Goal: Information Seeking & Learning: Learn about a topic

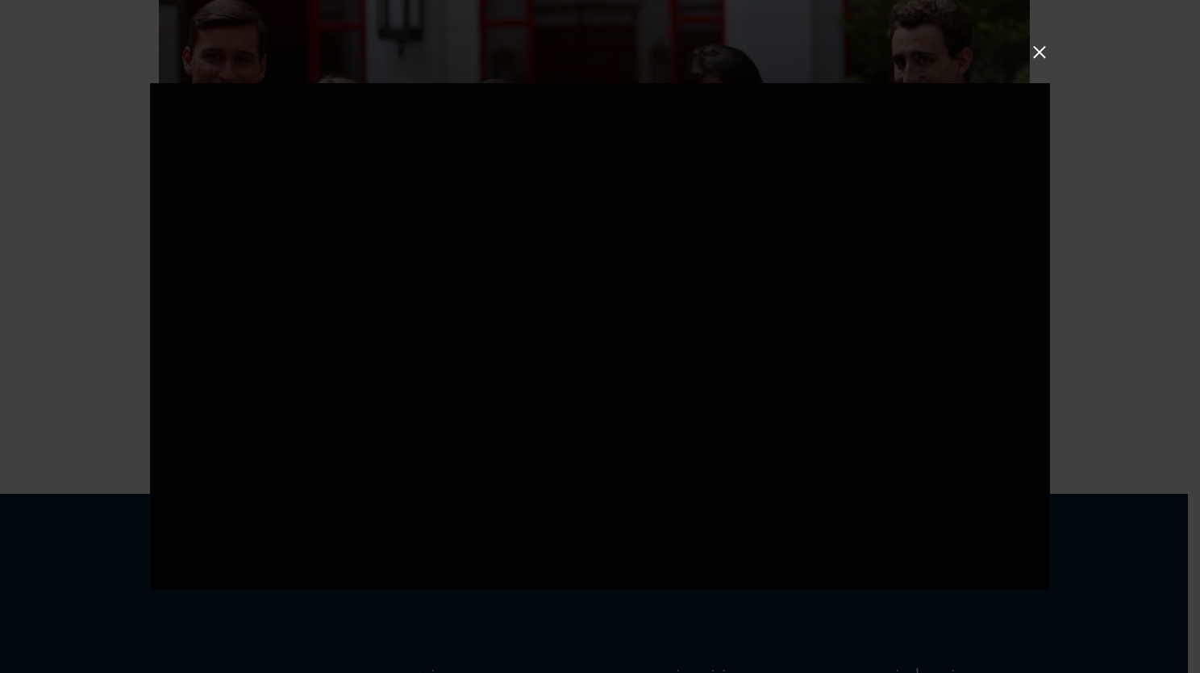
click at [1049, 47] on button at bounding box center [1039, 52] width 21 height 21
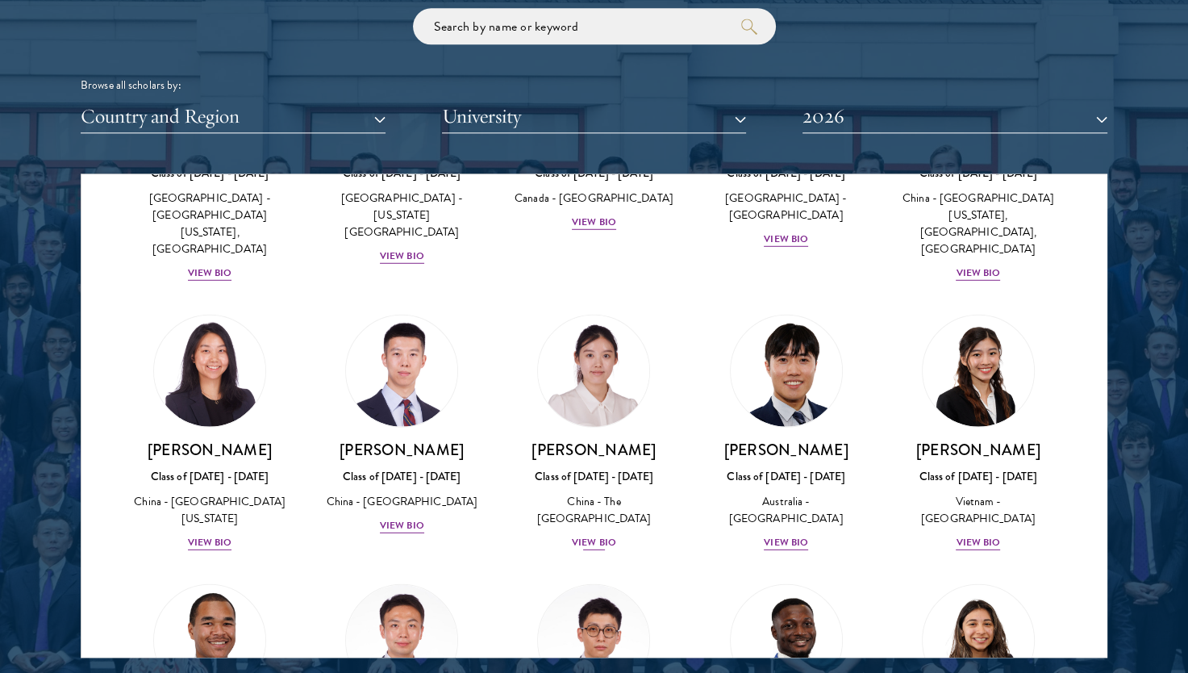
scroll to position [4604, 0]
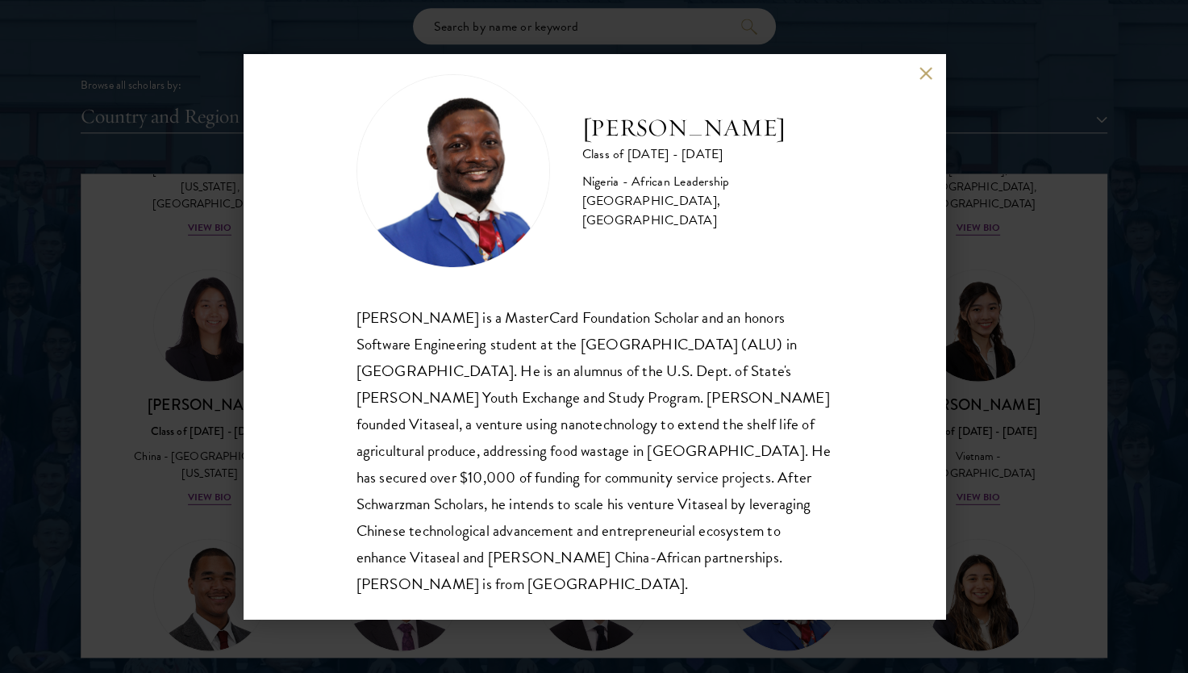
scroll to position [2030, 0]
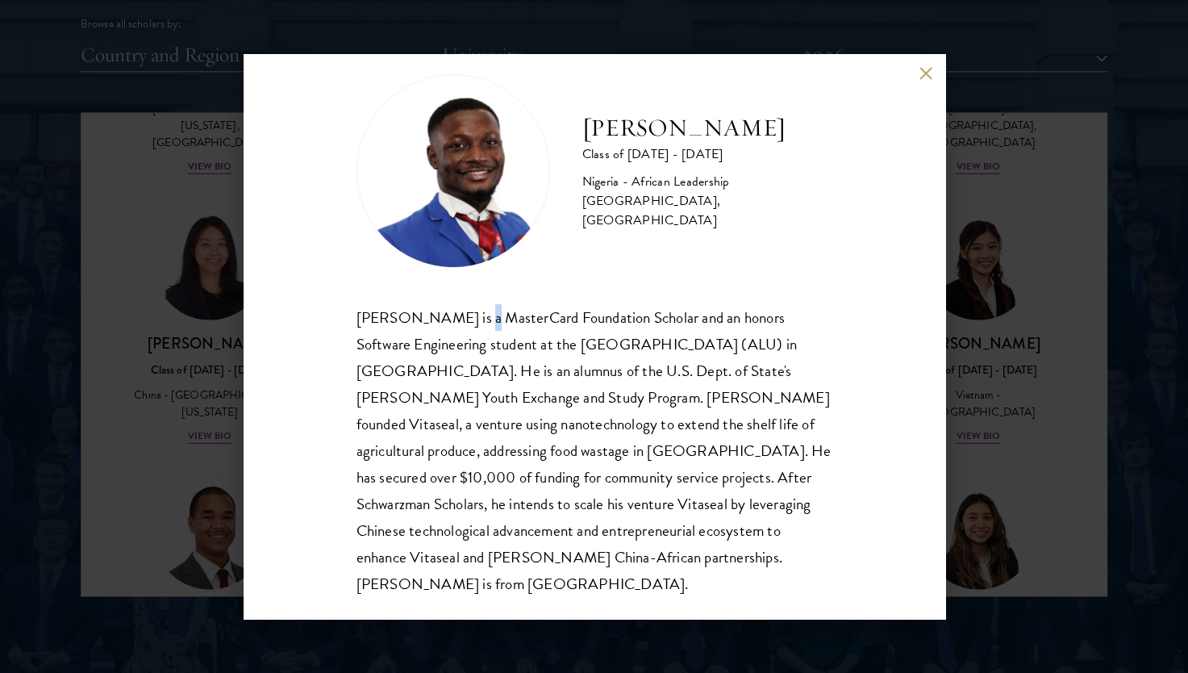
drag, startPoint x: 453, startPoint y: 319, endPoint x: 459, endPoint y: 307, distance: 13.7
click at [459, 307] on div "[PERSON_NAME] is a MasterCard Foundation Scholar and an honors Software Enginee…" at bounding box center [595, 451] width 476 height 294
click at [742, 491] on div "[PERSON_NAME] is a MasterCard Foundation Scholar and an honors Software Enginee…" at bounding box center [595, 451] width 476 height 294
click at [978, 289] on div "[PERSON_NAME] Class of [DATE] - [DATE] [GEOGRAPHIC_DATA] - African Leadership […" at bounding box center [594, 336] width 1188 height 673
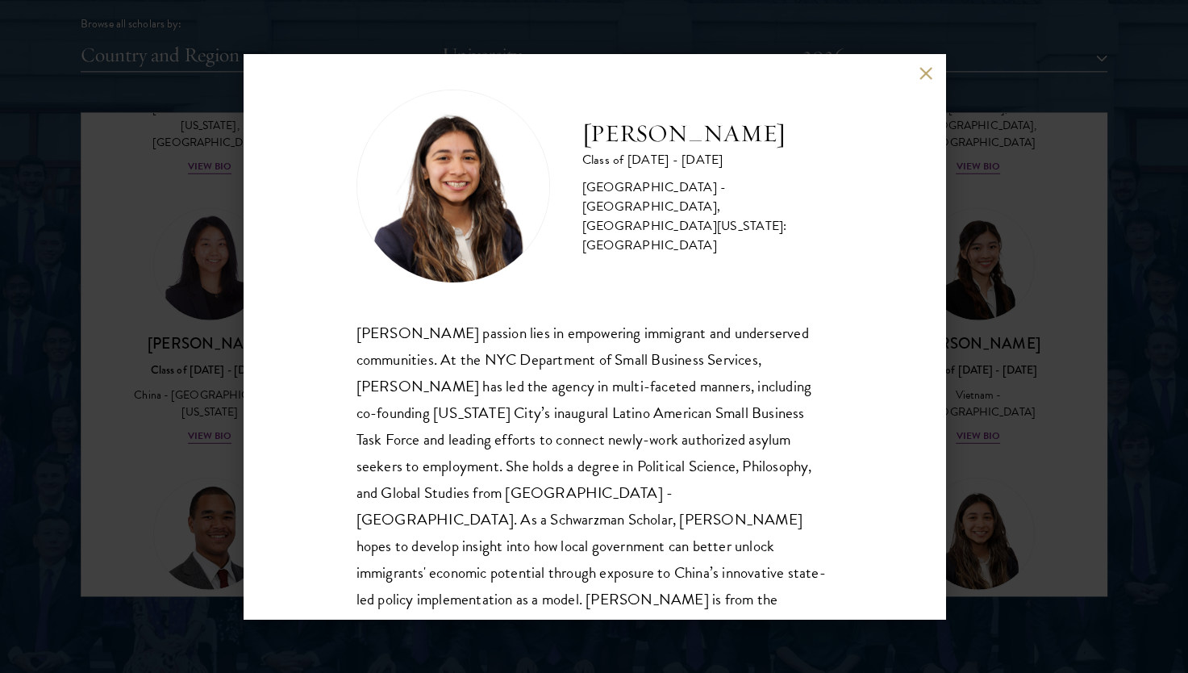
scroll to position [28, 0]
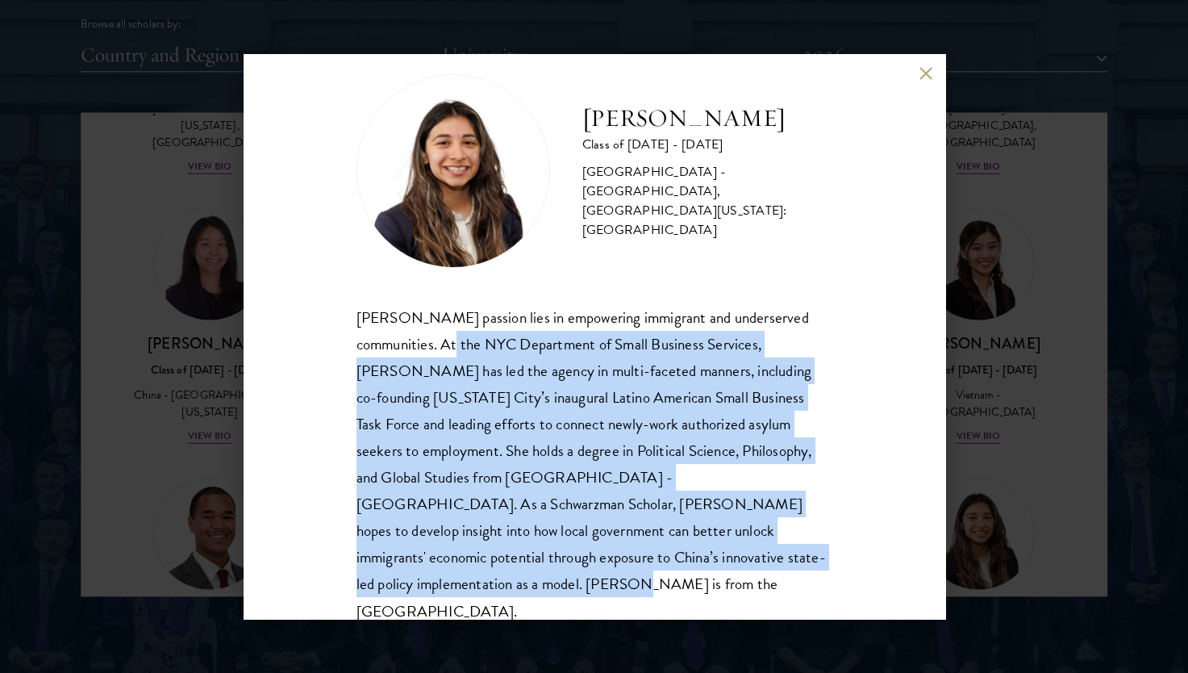
drag, startPoint x: 439, startPoint y: 347, endPoint x: 808, endPoint y: 554, distance: 423.6
click at [808, 554] on div "[PERSON_NAME] passion lies in empowering immigrant and underserved communities.…" at bounding box center [595, 464] width 476 height 320
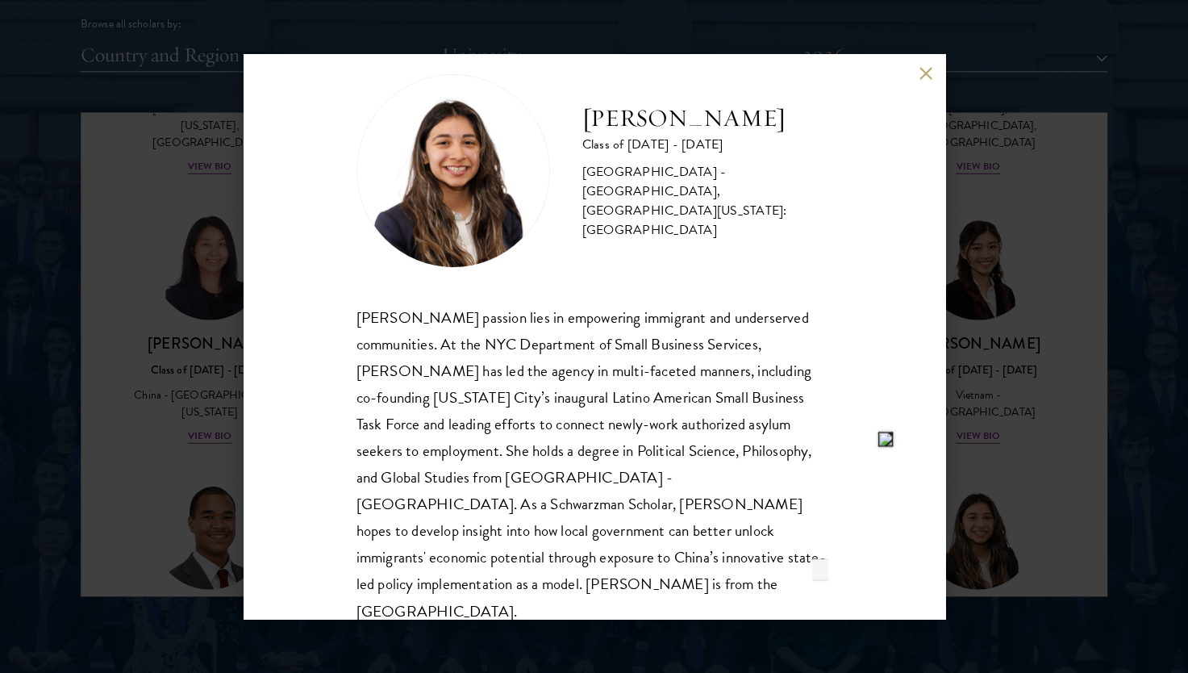
click at [986, 240] on div "[PERSON_NAME] Class of [DATE] - [DATE] [GEOGRAPHIC_DATA] - [GEOGRAPHIC_DATA], […" at bounding box center [594, 336] width 1188 height 673
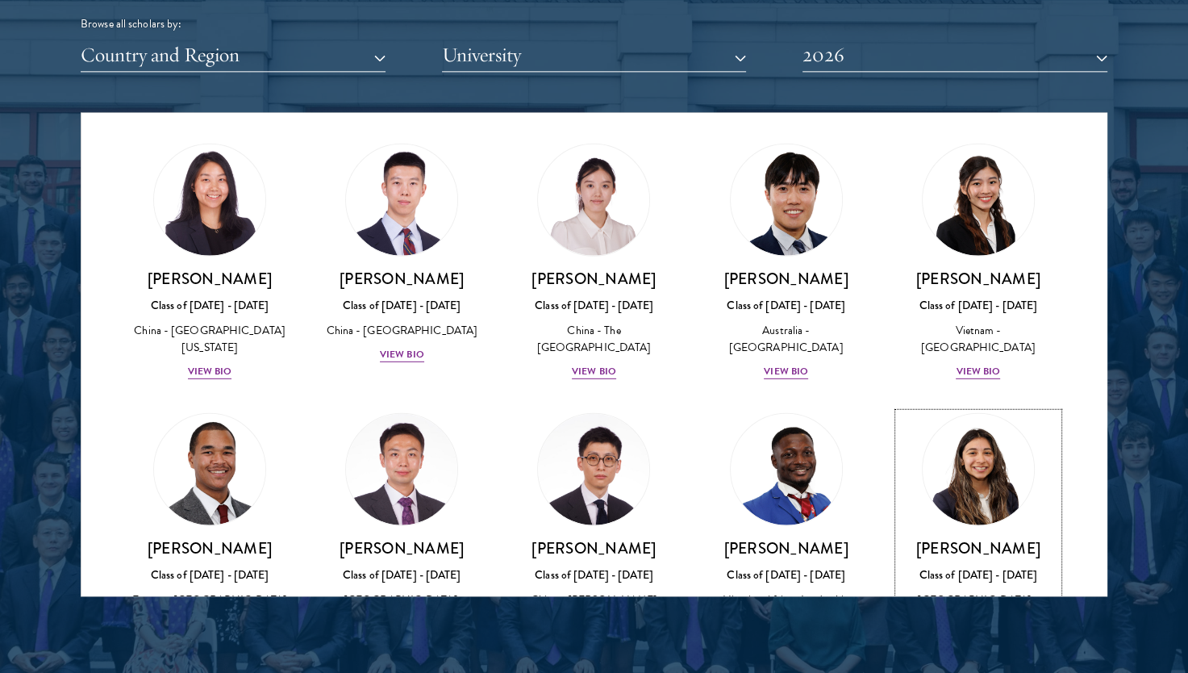
scroll to position [4675, 0]
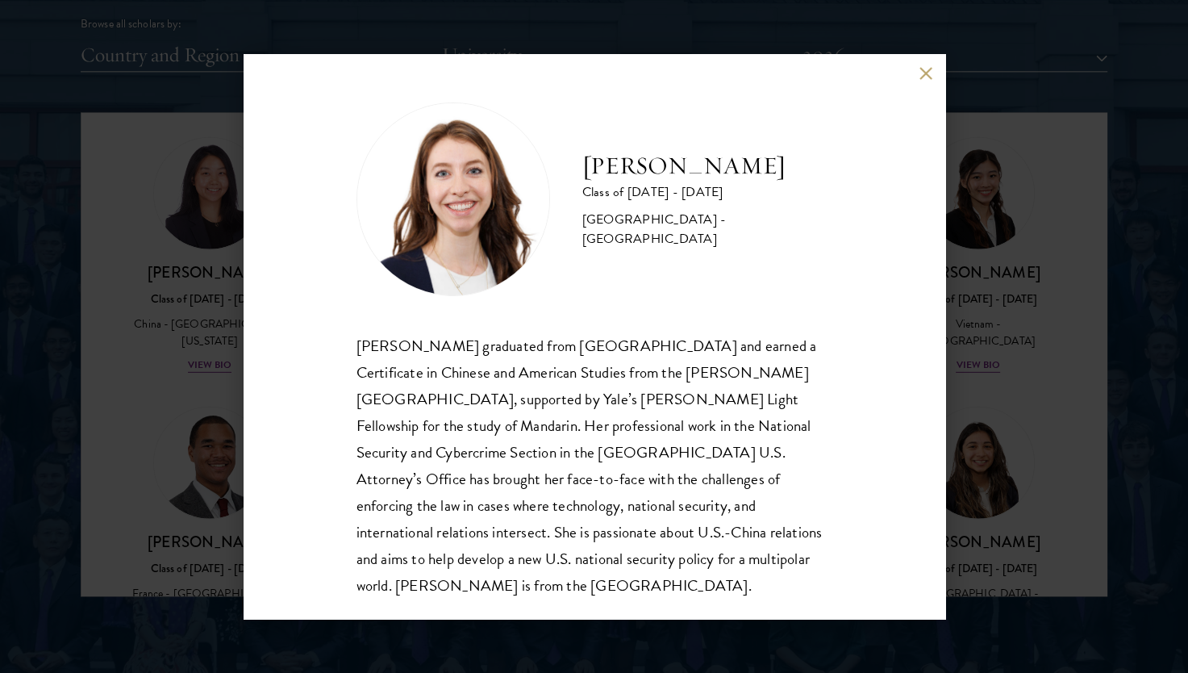
scroll to position [2, 0]
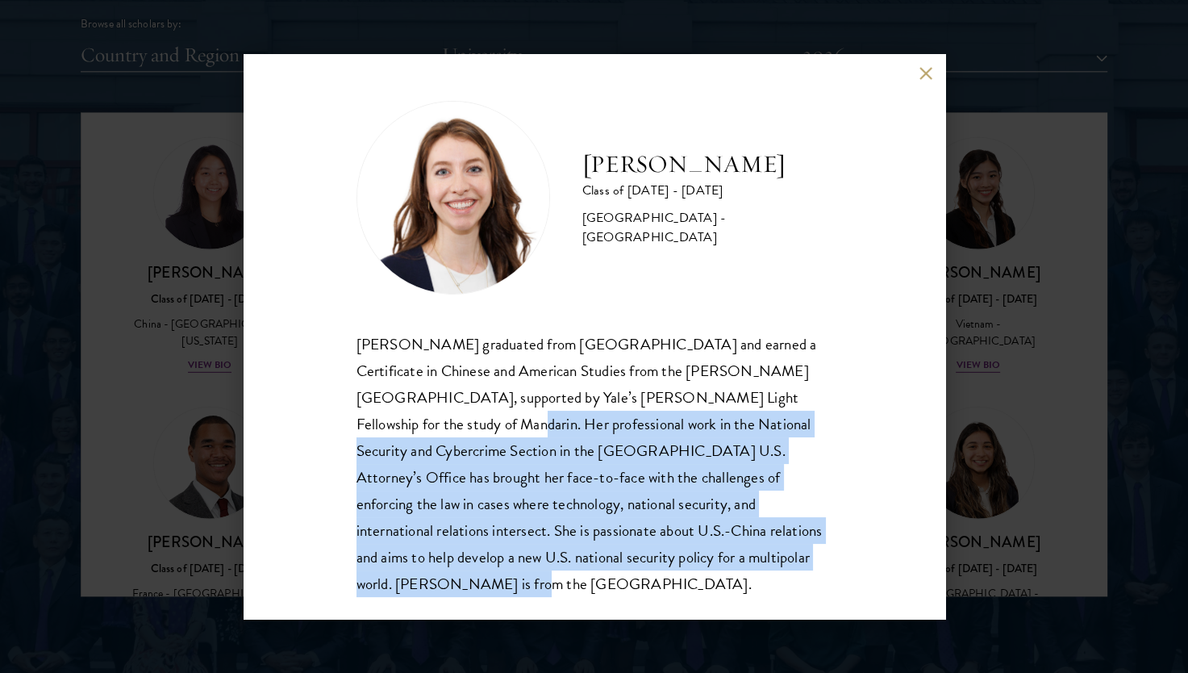
drag, startPoint x: 436, startPoint y: 428, endPoint x: 840, endPoint y: 566, distance: 427.3
click at [840, 566] on div "[PERSON_NAME] Class of [DATE] - [DATE] [GEOGRAPHIC_DATA] - [GEOGRAPHIC_DATA] [P…" at bounding box center [595, 336] width 702 height 565
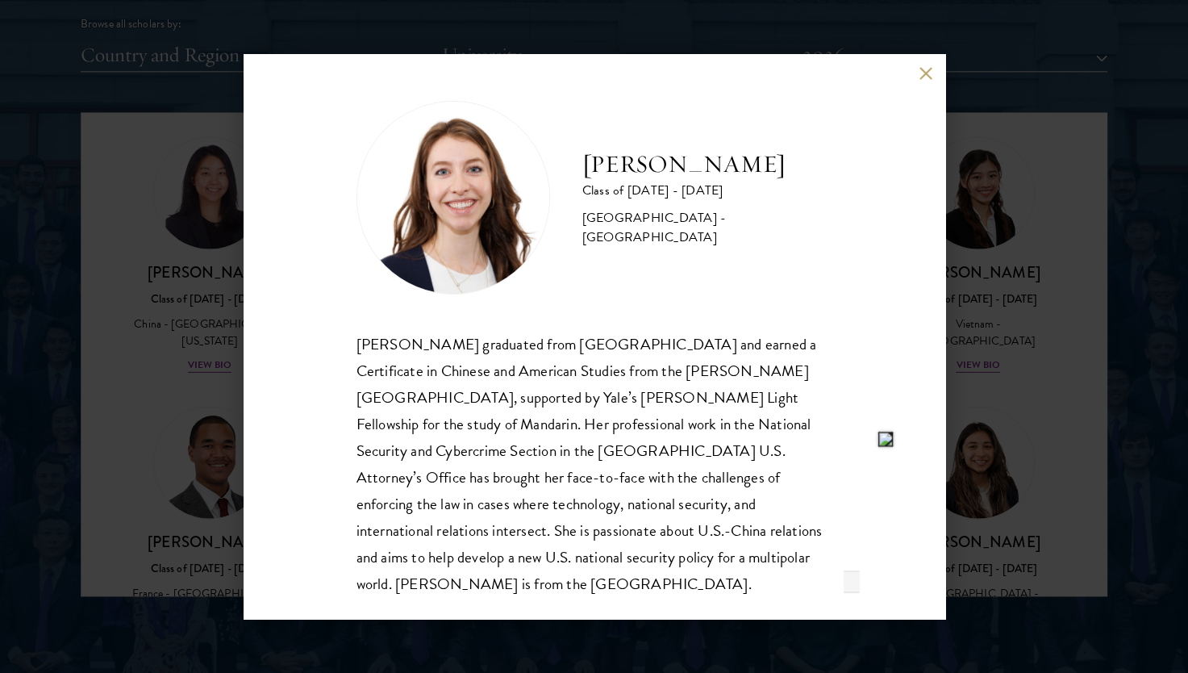
drag, startPoint x: 840, startPoint y: 566, endPoint x: 994, endPoint y: 326, distance: 285.5
click at [994, 326] on div "[PERSON_NAME] Class of [DATE] - [DATE] [GEOGRAPHIC_DATA] - [GEOGRAPHIC_DATA] [P…" at bounding box center [594, 336] width 1188 height 673
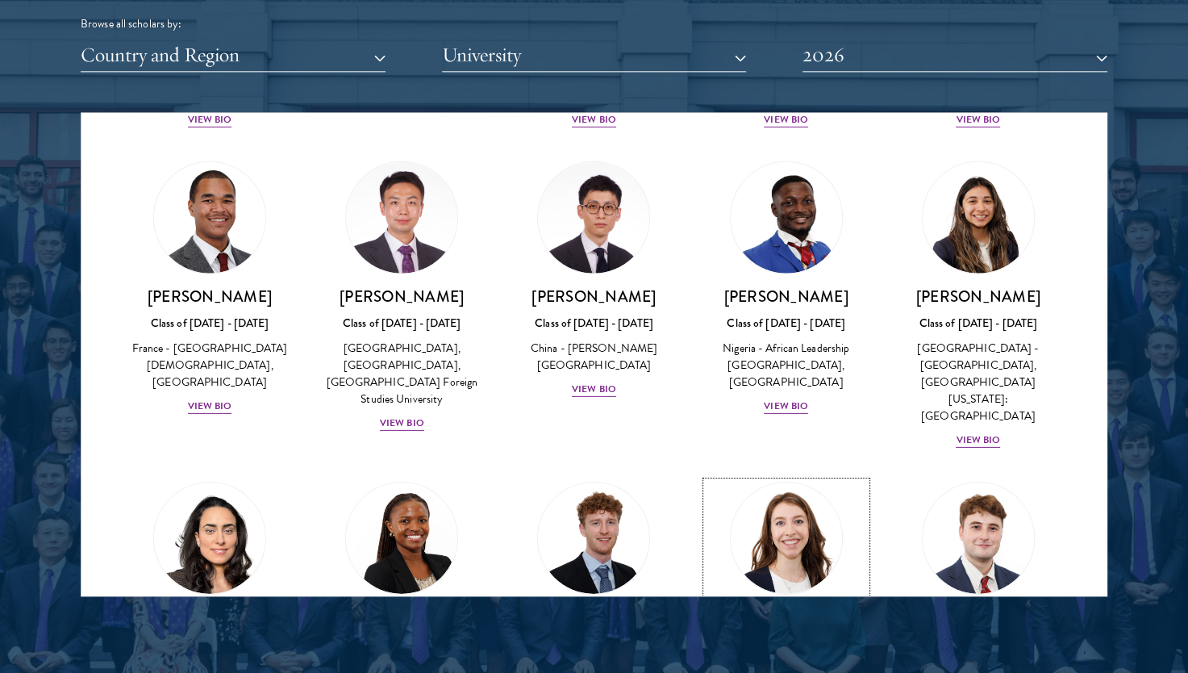
scroll to position [5017, 0]
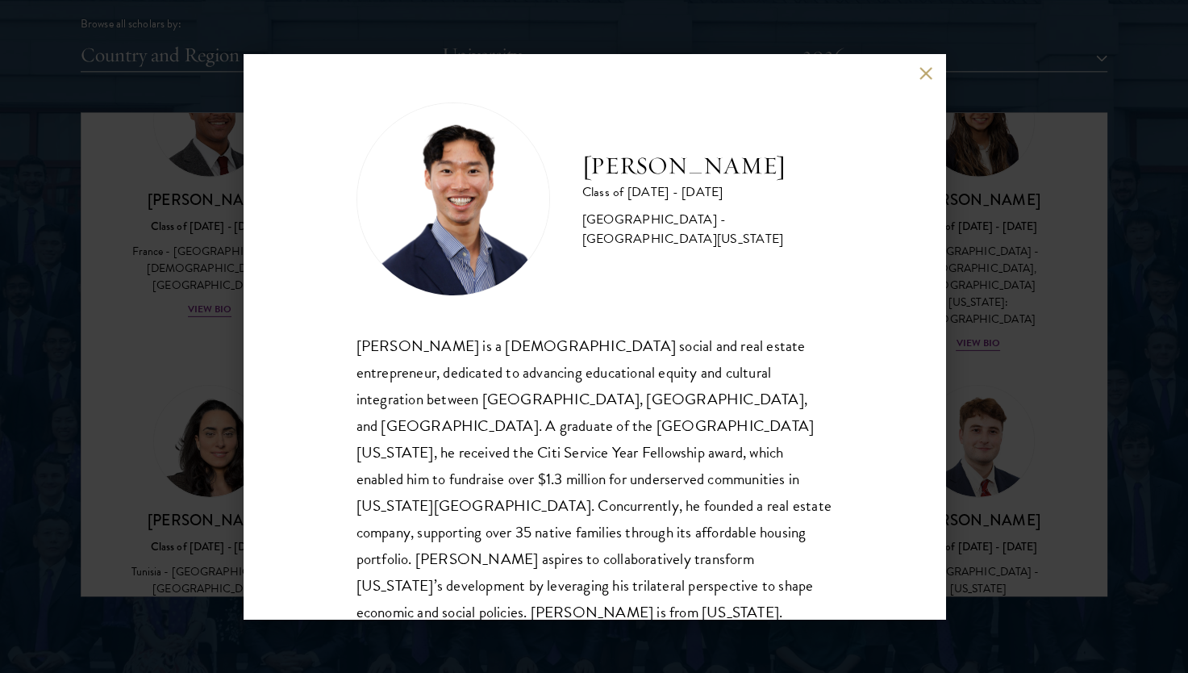
scroll to position [28, 0]
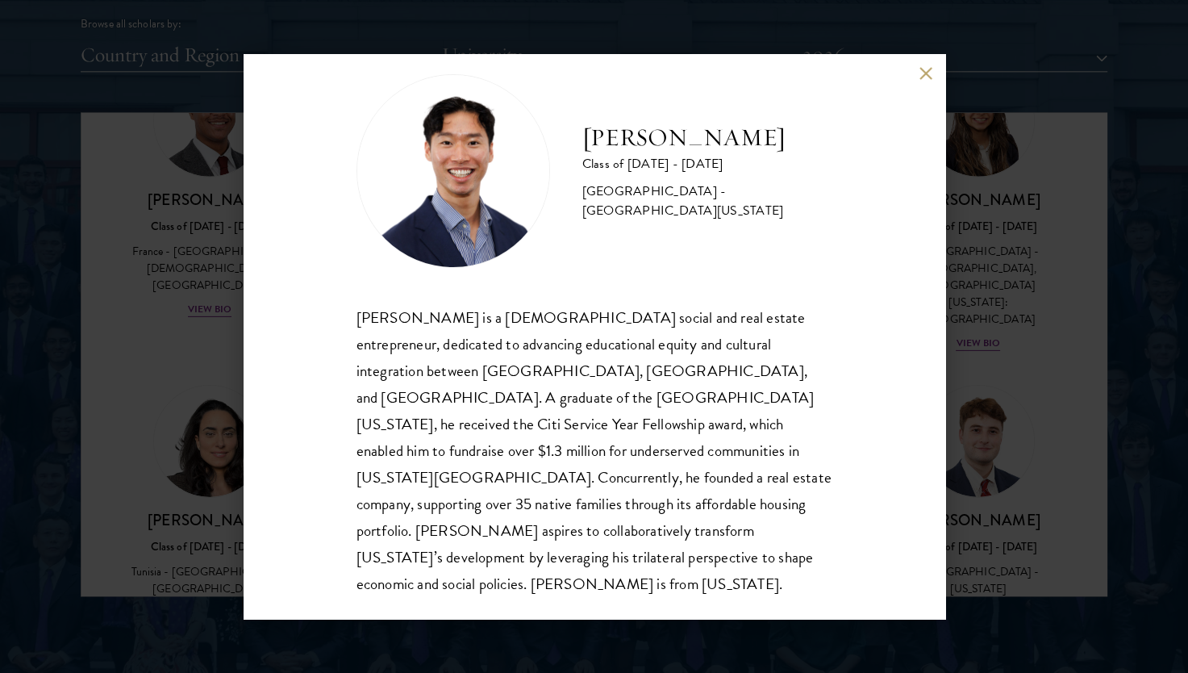
click at [215, 380] on div "[PERSON_NAME] Class of [DATE] - [DATE] [GEOGRAPHIC_DATA] - [GEOGRAPHIC_DATA][US…" at bounding box center [594, 336] width 1188 height 673
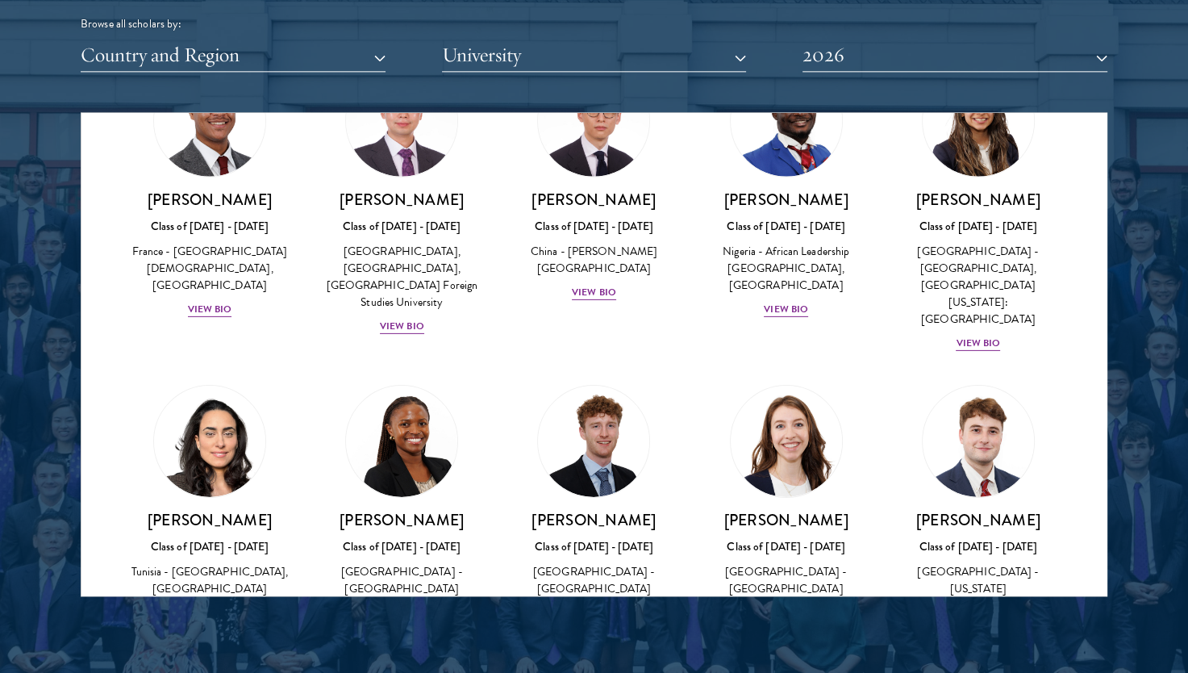
scroll to position [5066, 0]
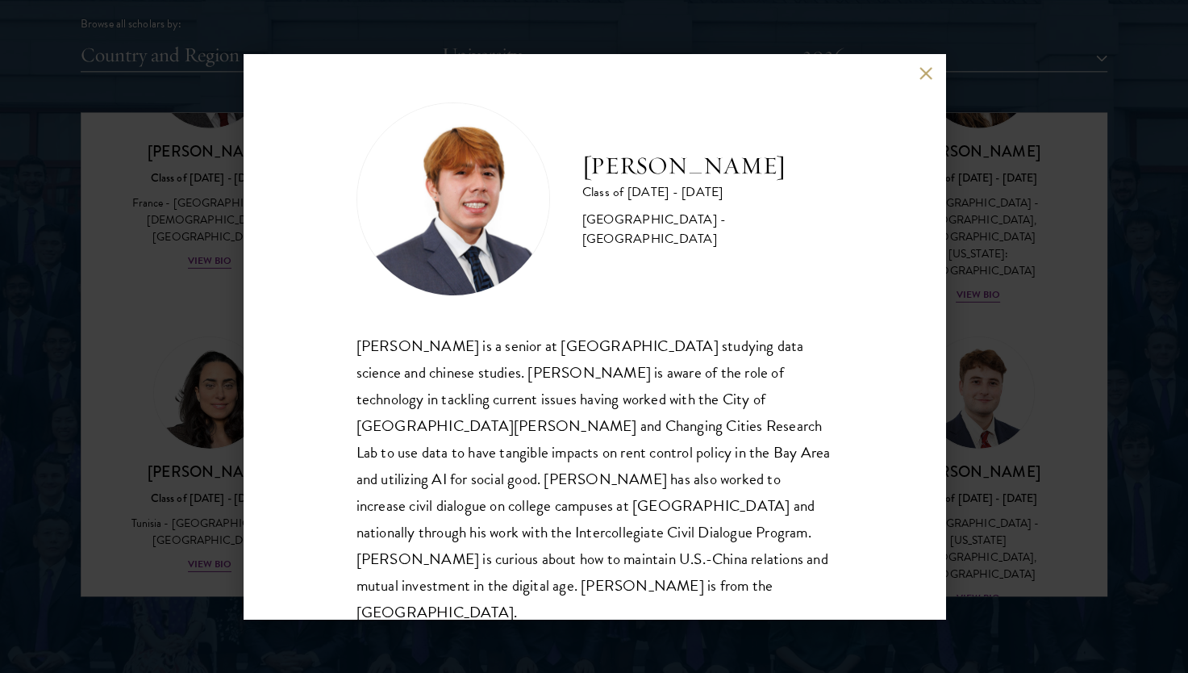
scroll to position [2, 0]
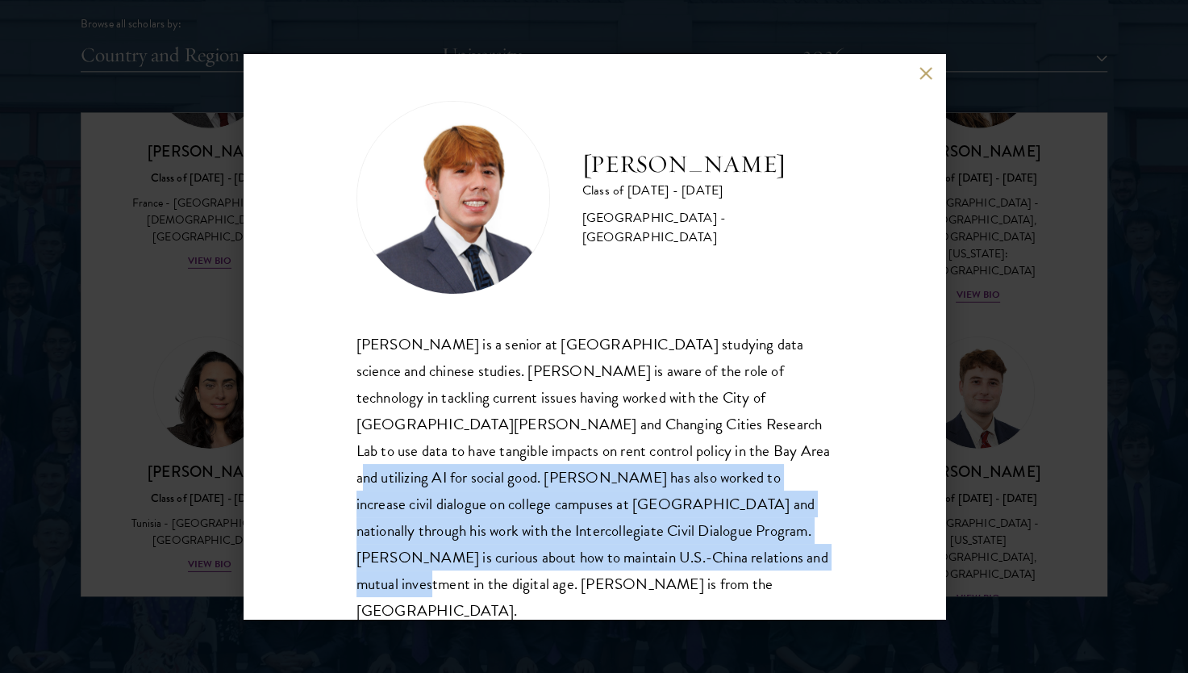
drag, startPoint x: 634, startPoint y: 444, endPoint x: 681, endPoint y: 563, distance: 128.2
click at [681, 563] on div "[PERSON_NAME] is a senior at [GEOGRAPHIC_DATA] studying data science and chines…" at bounding box center [595, 478] width 476 height 294
drag, startPoint x: 681, startPoint y: 563, endPoint x: 838, endPoint y: 457, distance: 189.9
click at [838, 457] on div "[PERSON_NAME] Class of [DATE] - [DATE] [GEOGRAPHIC_DATA] - [GEOGRAPHIC_DATA] [P…" at bounding box center [595, 336] width 702 height 565
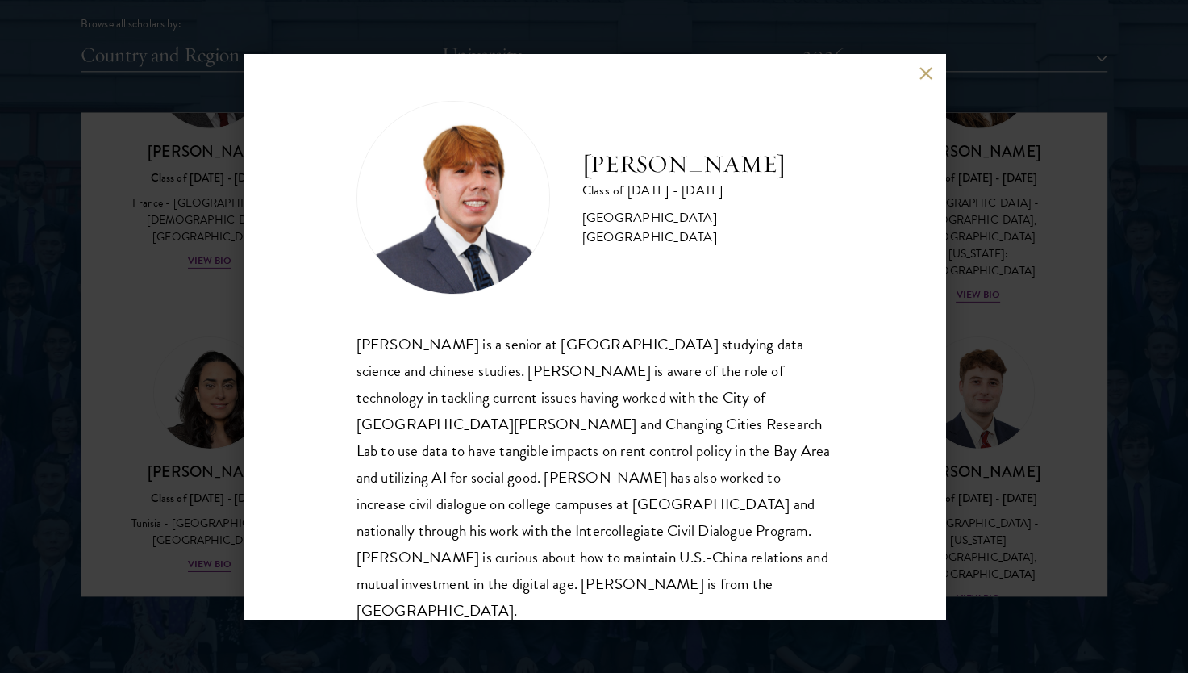
click at [984, 295] on div "[PERSON_NAME] Class of [DATE] - [DATE] [GEOGRAPHIC_DATA] - [GEOGRAPHIC_DATA] [P…" at bounding box center [594, 336] width 1188 height 673
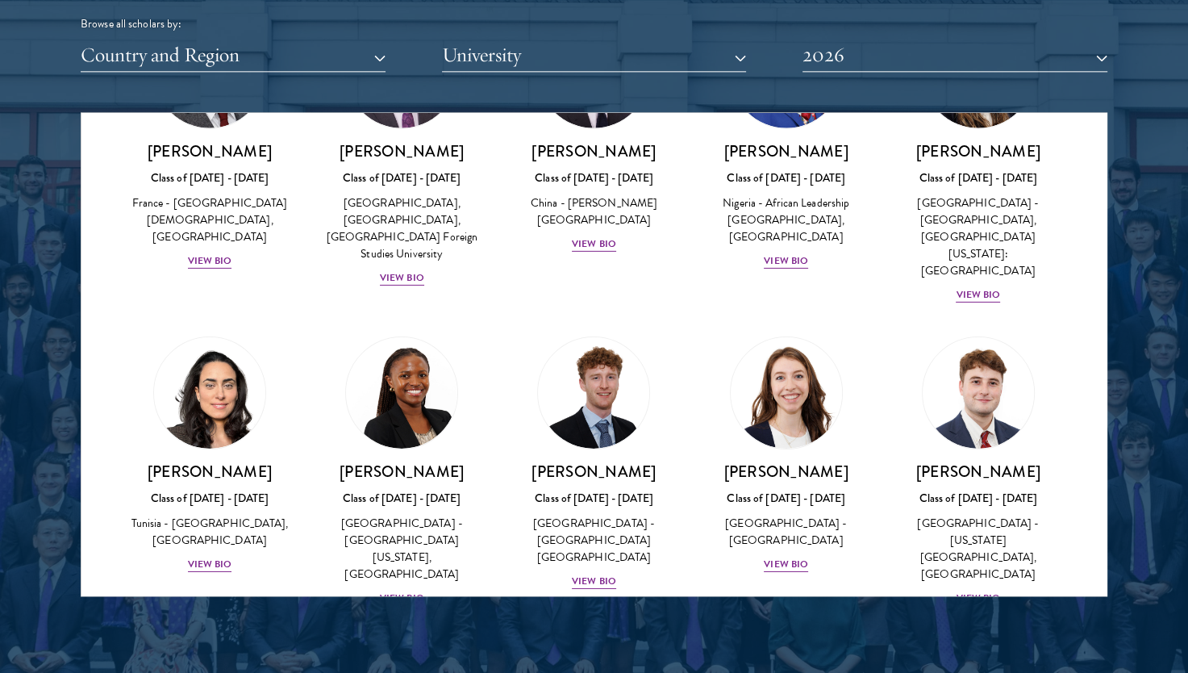
scroll to position [5247, 0]
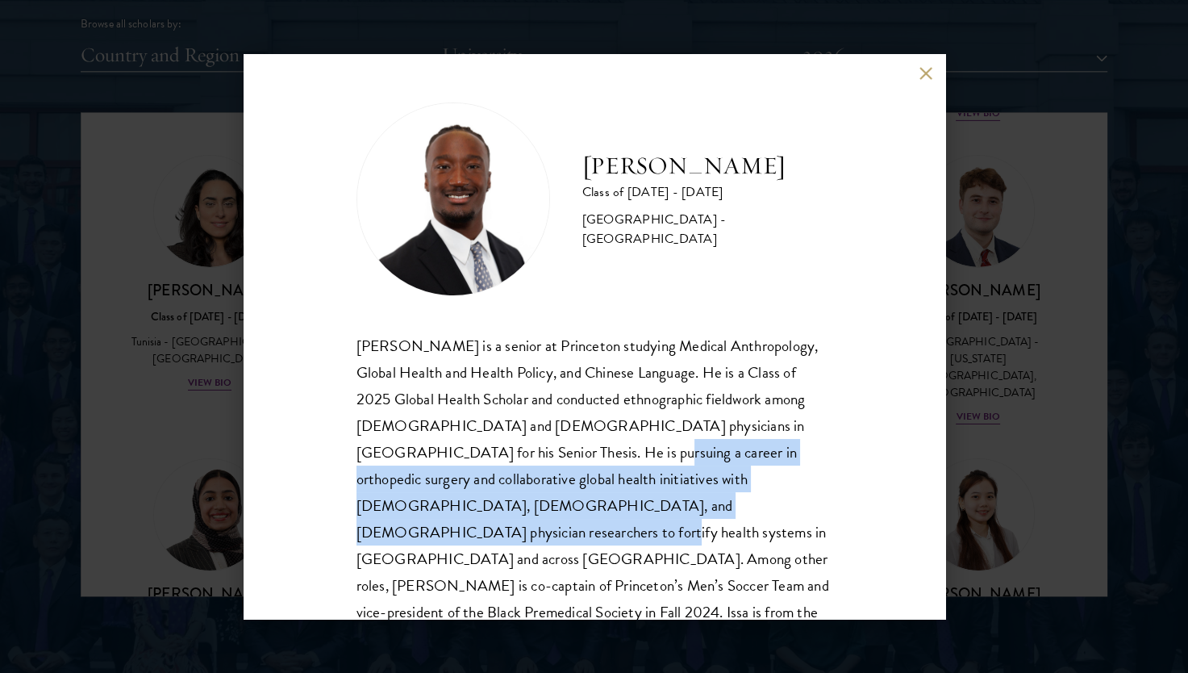
drag, startPoint x: 515, startPoint y: 460, endPoint x: 687, endPoint y: 503, distance: 177.3
click at [687, 503] on div "[PERSON_NAME] is a senior at Princeton studying Medical Anthropology, Global He…" at bounding box center [595, 492] width 476 height 320
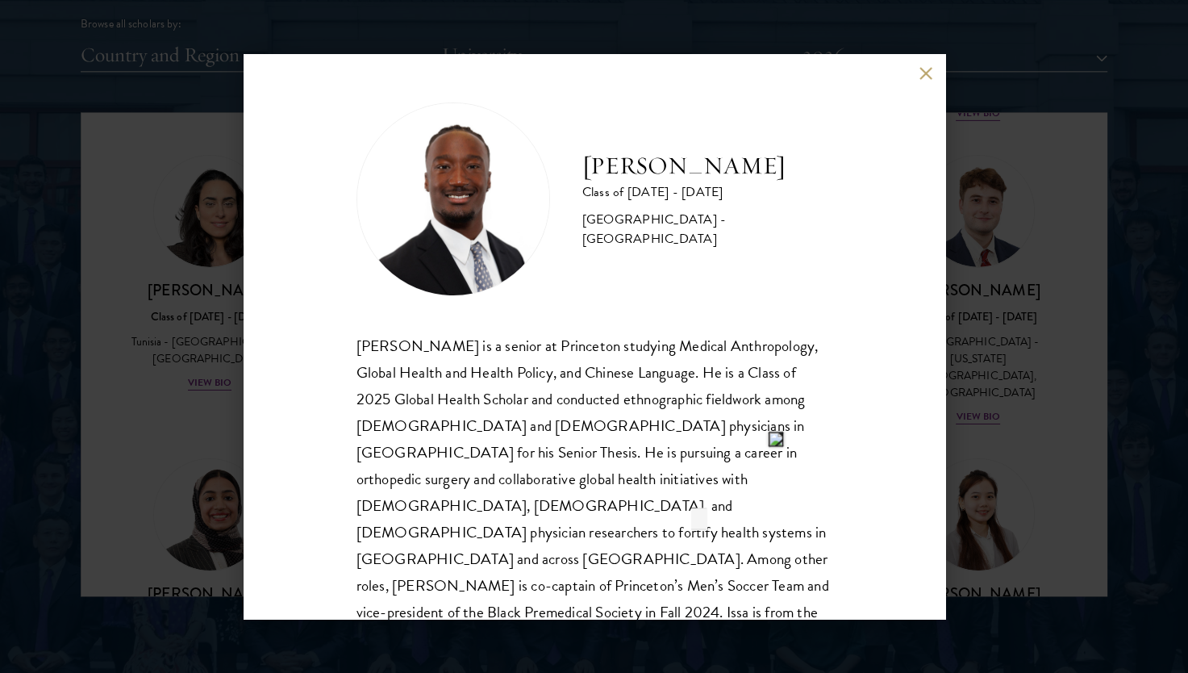
drag, startPoint x: 687, startPoint y: 503, endPoint x: 661, endPoint y: 545, distance: 49.3
click at [661, 545] on div "[PERSON_NAME] is a senior at Princeton studying Medical Anthropology, Global He…" at bounding box center [595, 492] width 476 height 320
click at [958, 473] on div "[PERSON_NAME] Class of [DATE] - [DATE] [GEOGRAPHIC_DATA] - [GEOGRAPHIC_DATA] [P…" at bounding box center [594, 336] width 1188 height 673
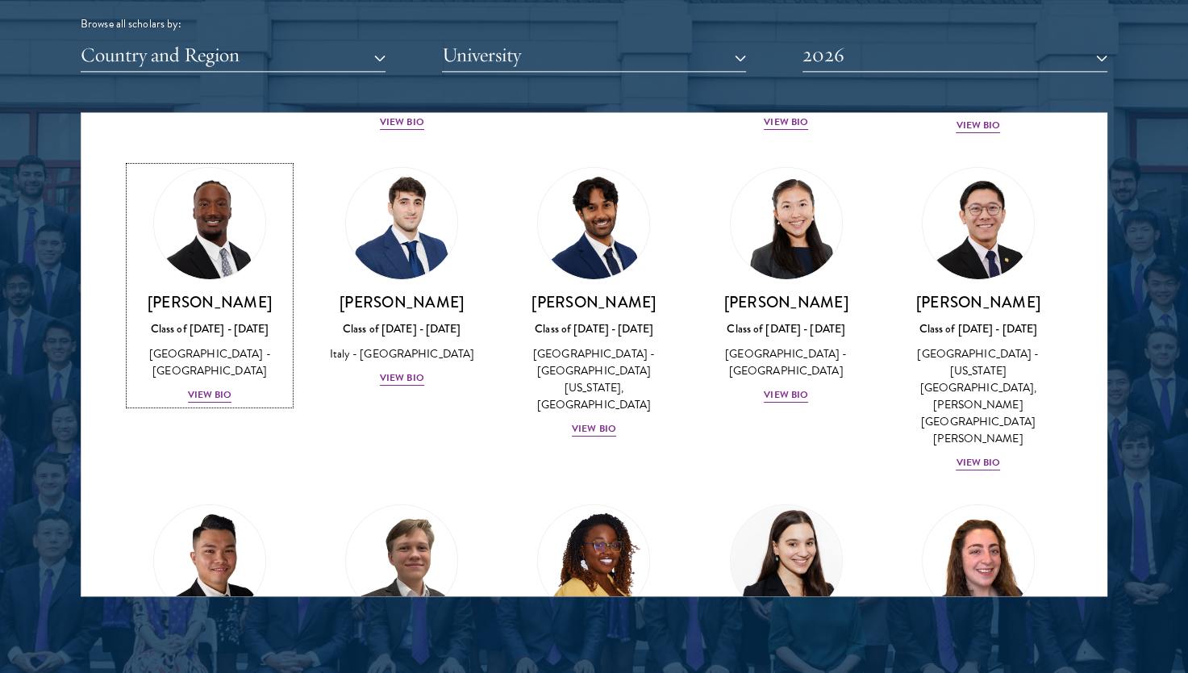
scroll to position [5828, 0]
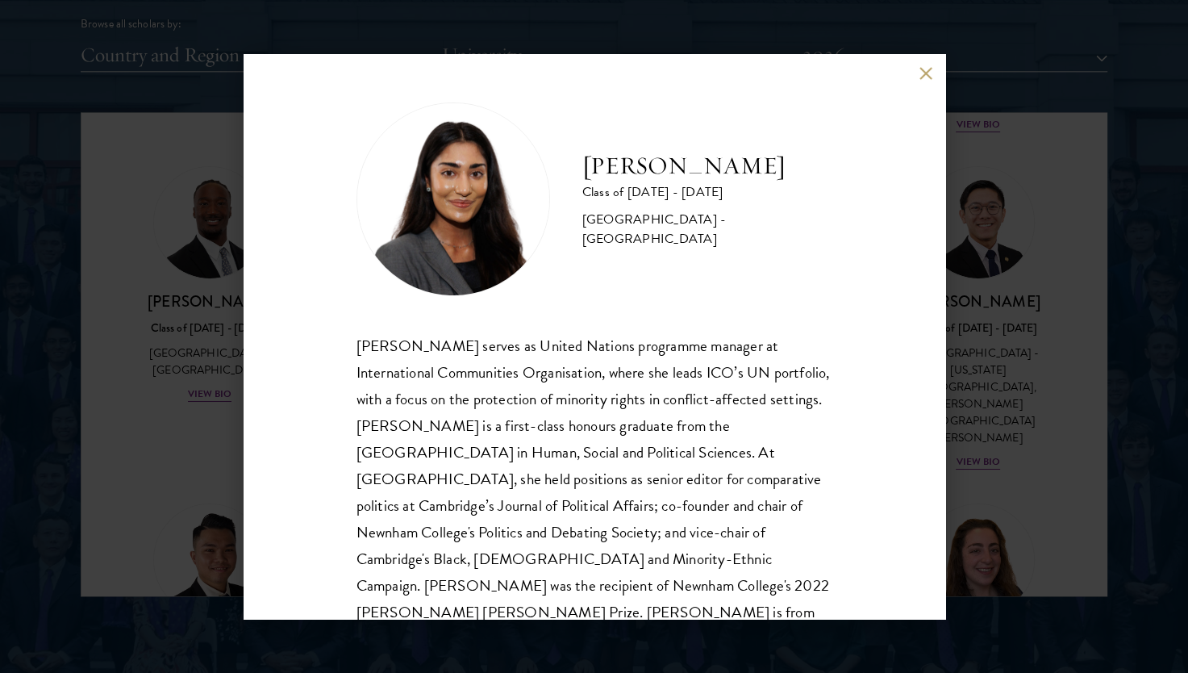
scroll to position [2, 0]
click at [928, 73] on button at bounding box center [927, 73] width 14 height 14
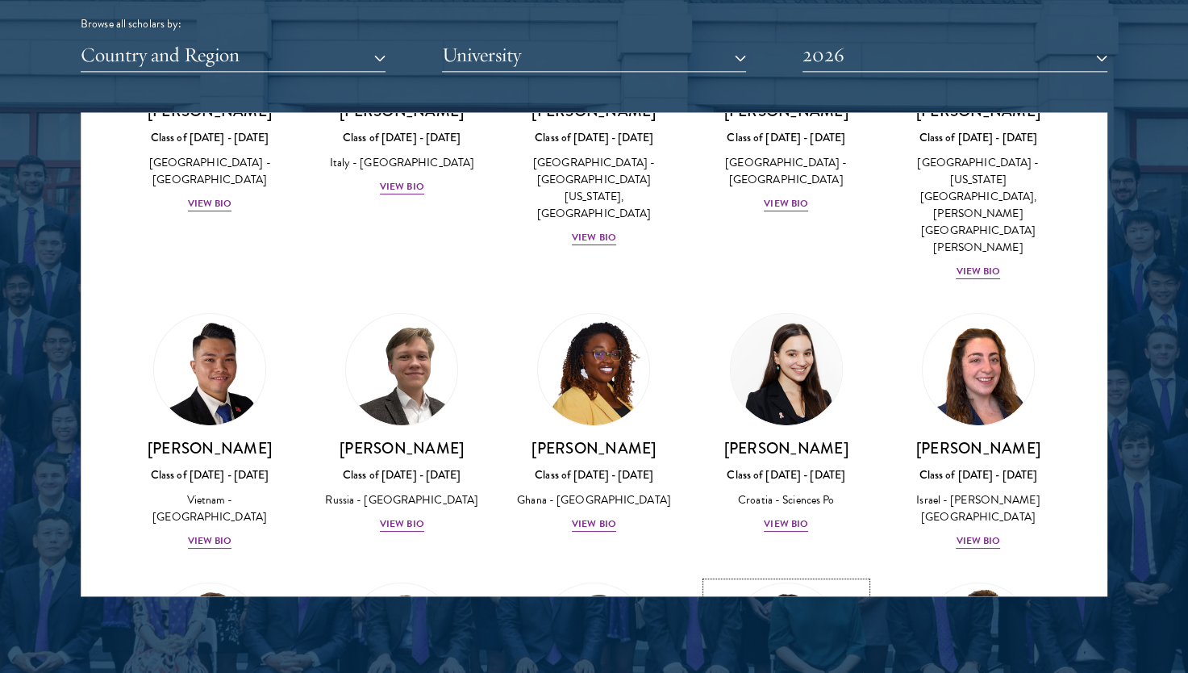
scroll to position [6033, 0]
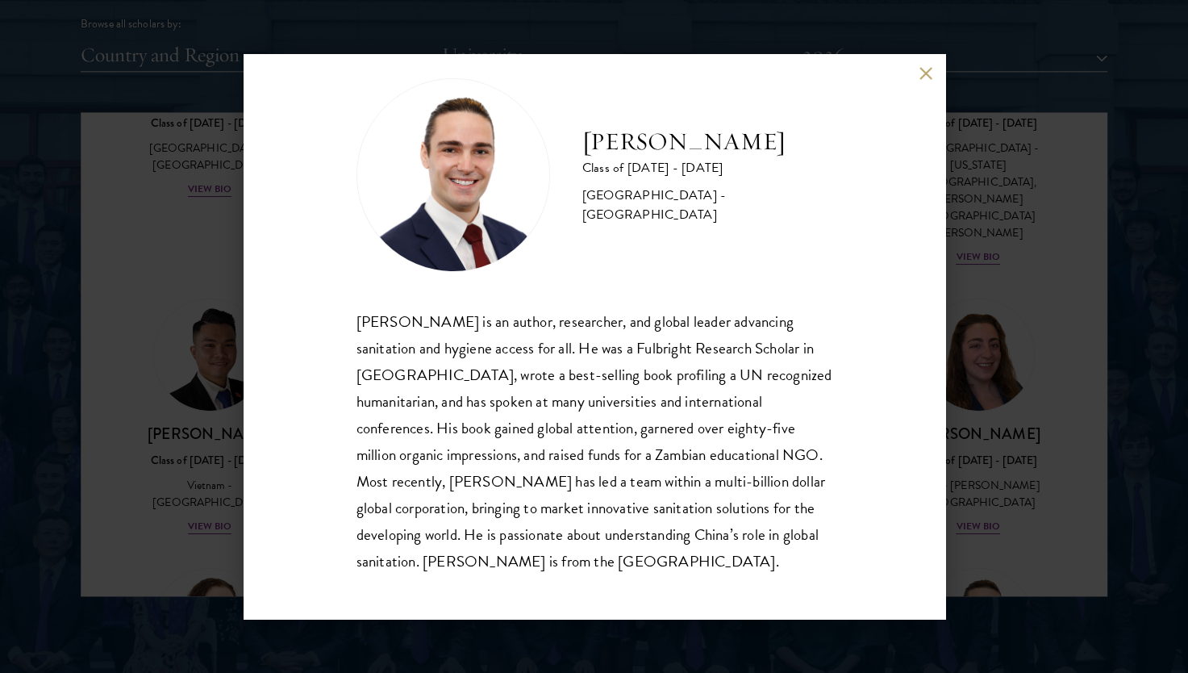
scroll to position [28, 0]
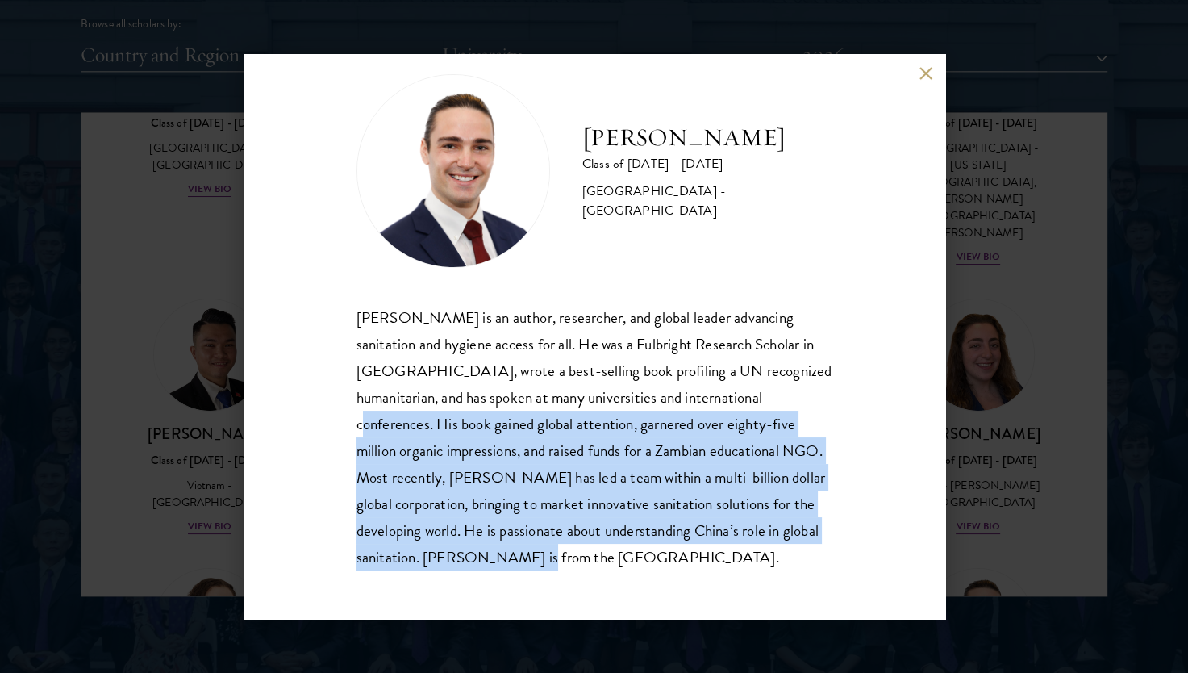
drag, startPoint x: 755, startPoint y: 397, endPoint x: 716, endPoint y: 554, distance: 162.0
click at [716, 554] on div "[PERSON_NAME] is an author, researcher, and global leader advancing sanitation …" at bounding box center [595, 437] width 476 height 266
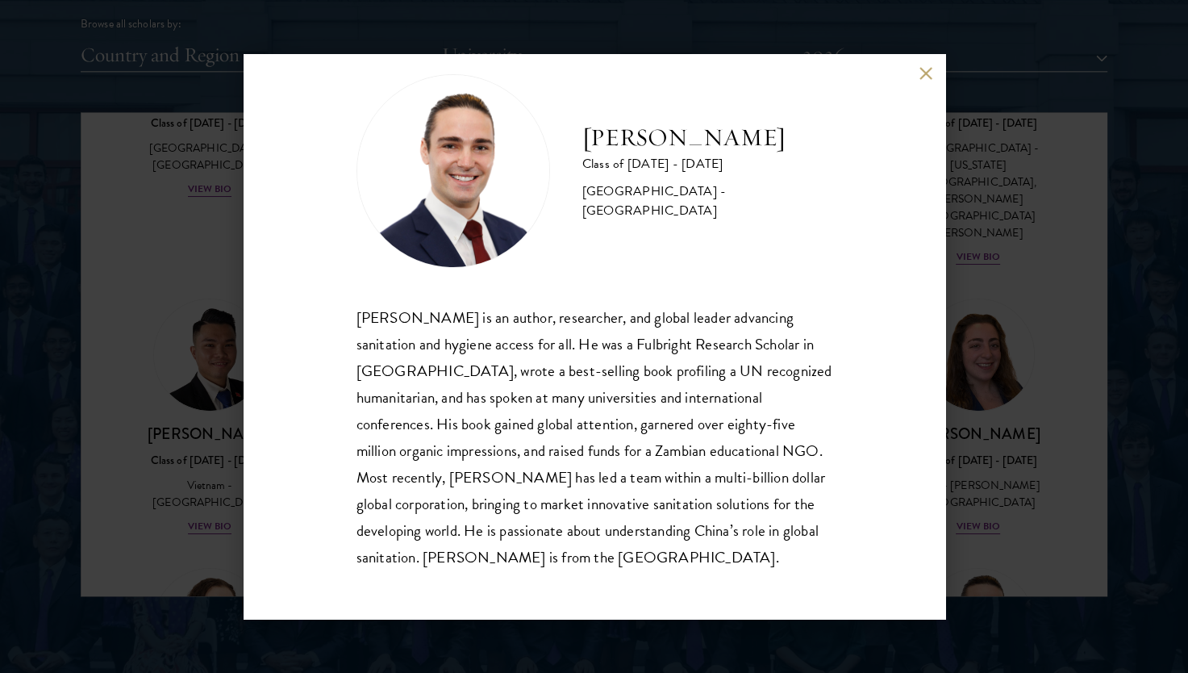
drag, startPoint x: 974, startPoint y: 434, endPoint x: 934, endPoint y: 198, distance: 239.0
click at [974, 434] on div "[PERSON_NAME] Class of [DATE] - [DATE] [GEOGRAPHIC_DATA] - [GEOGRAPHIC_DATA] [P…" at bounding box center [594, 336] width 1188 height 673
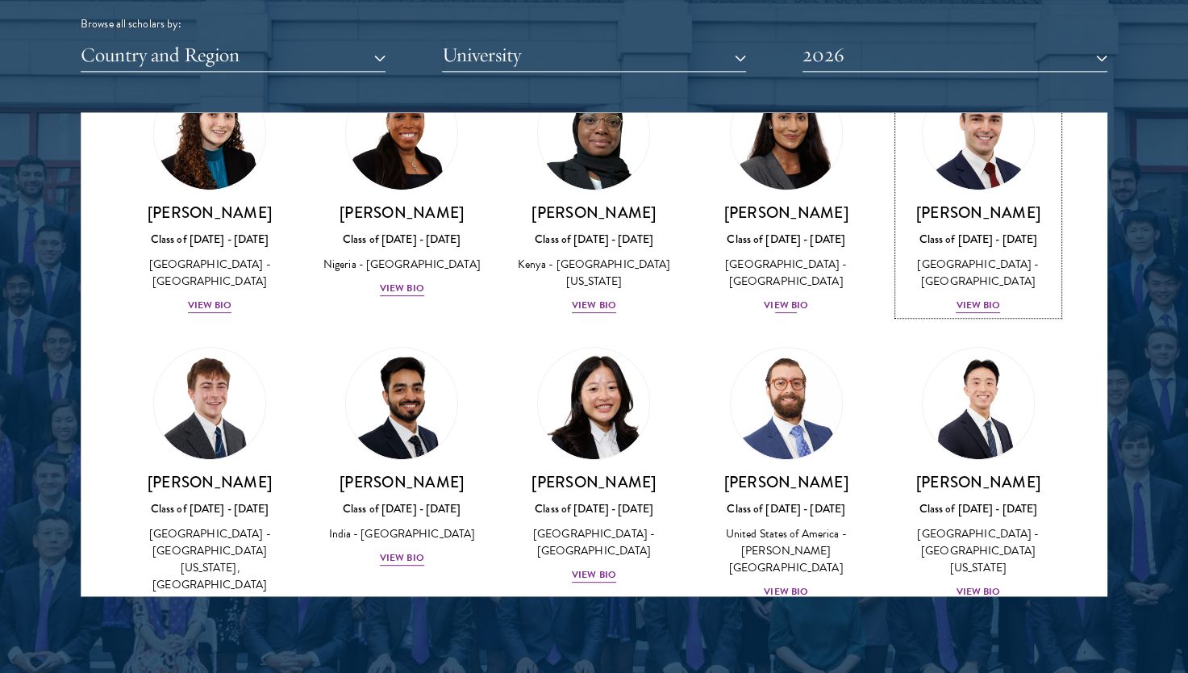
scroll to position [6537, 0]
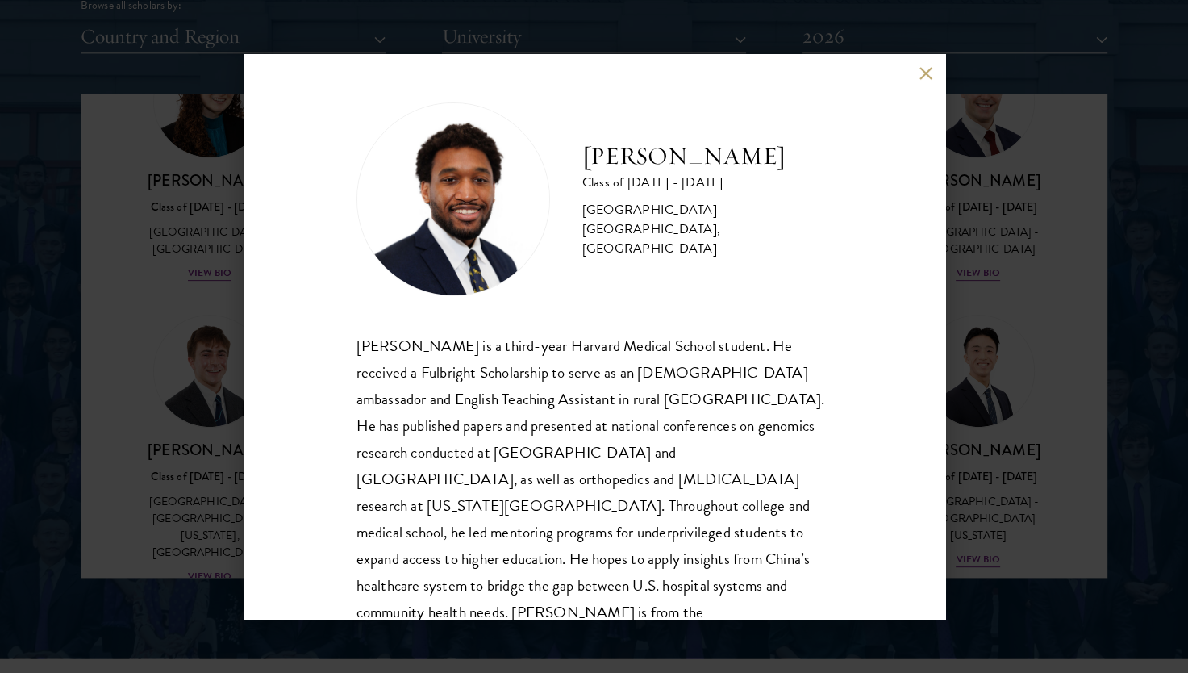
scroll to position [2049, 0]
click at [923, 73] on button at bounding box center [927, 73] width 14 height 14
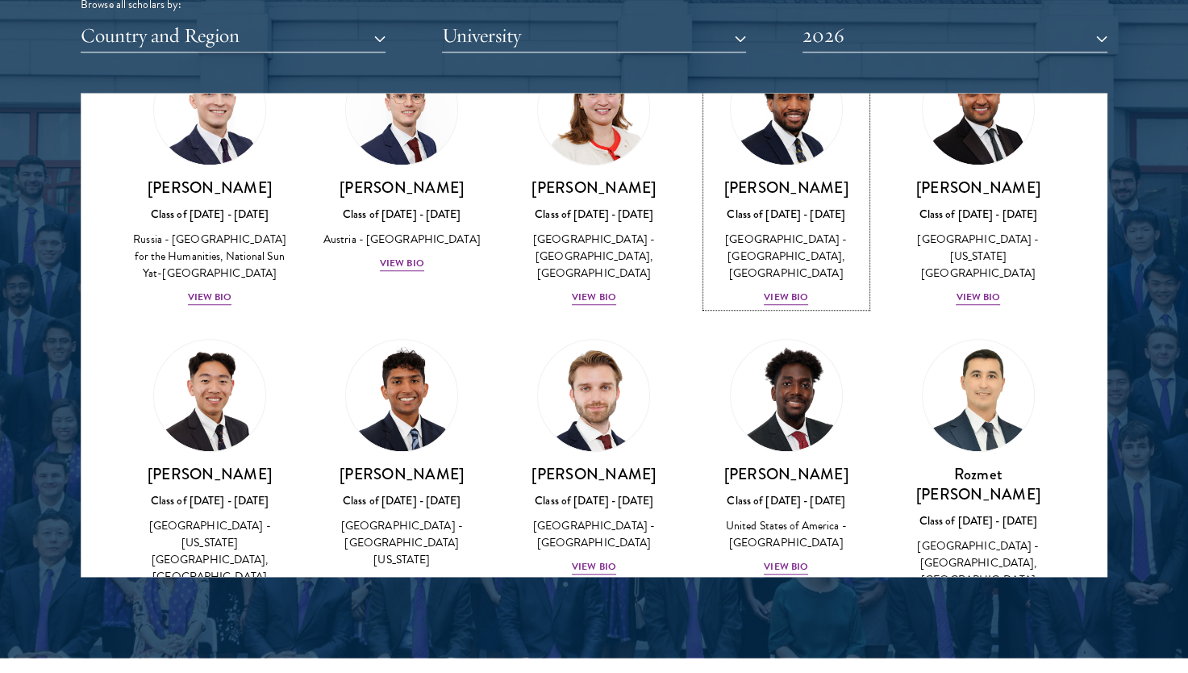
scroll to position [7105, 0]
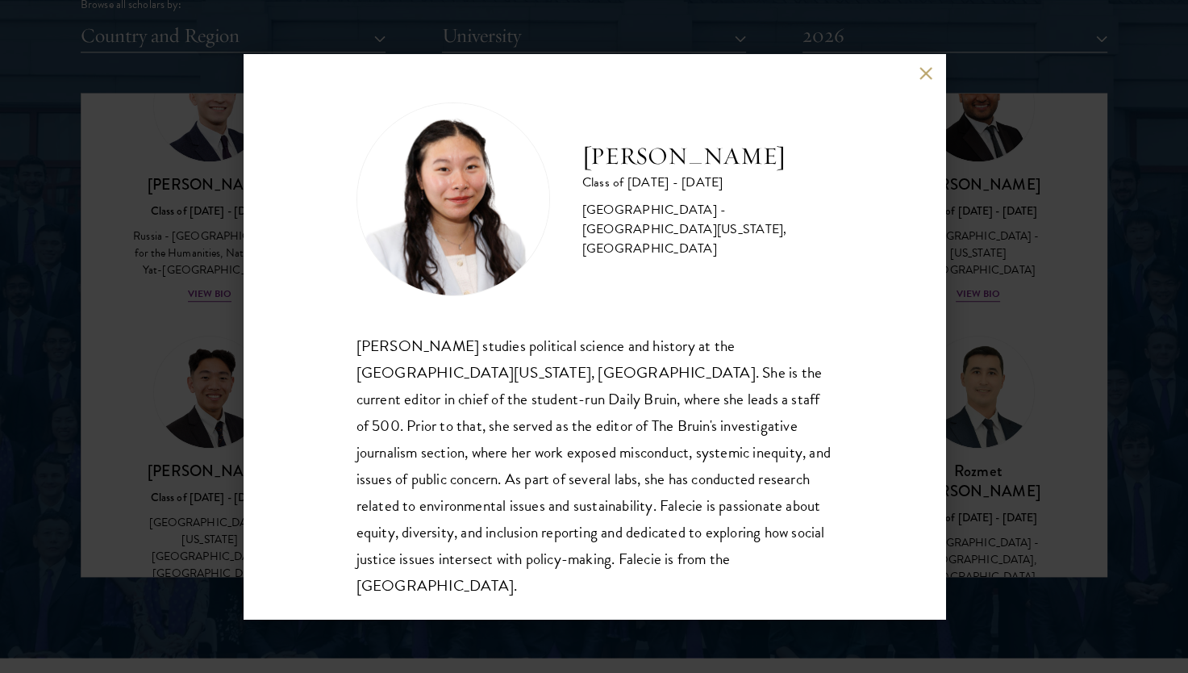
click at [920, 79] on button at bounding box center [927, 73] width 14 height 14
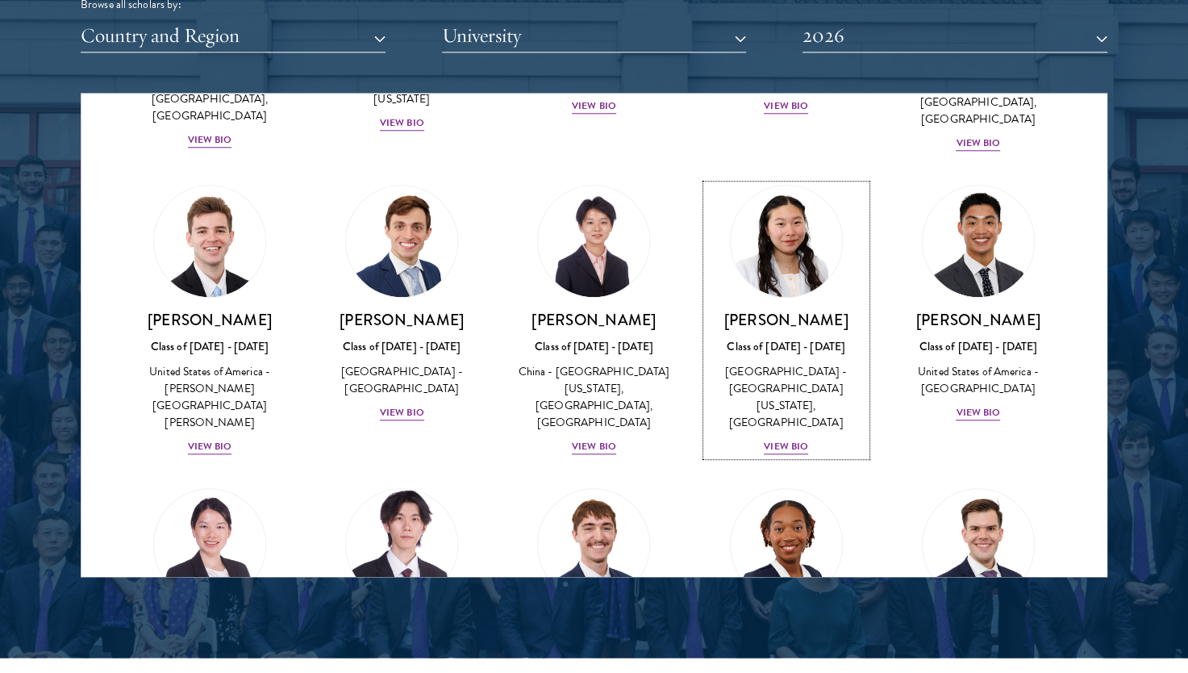
scroll to position [7573, 0]
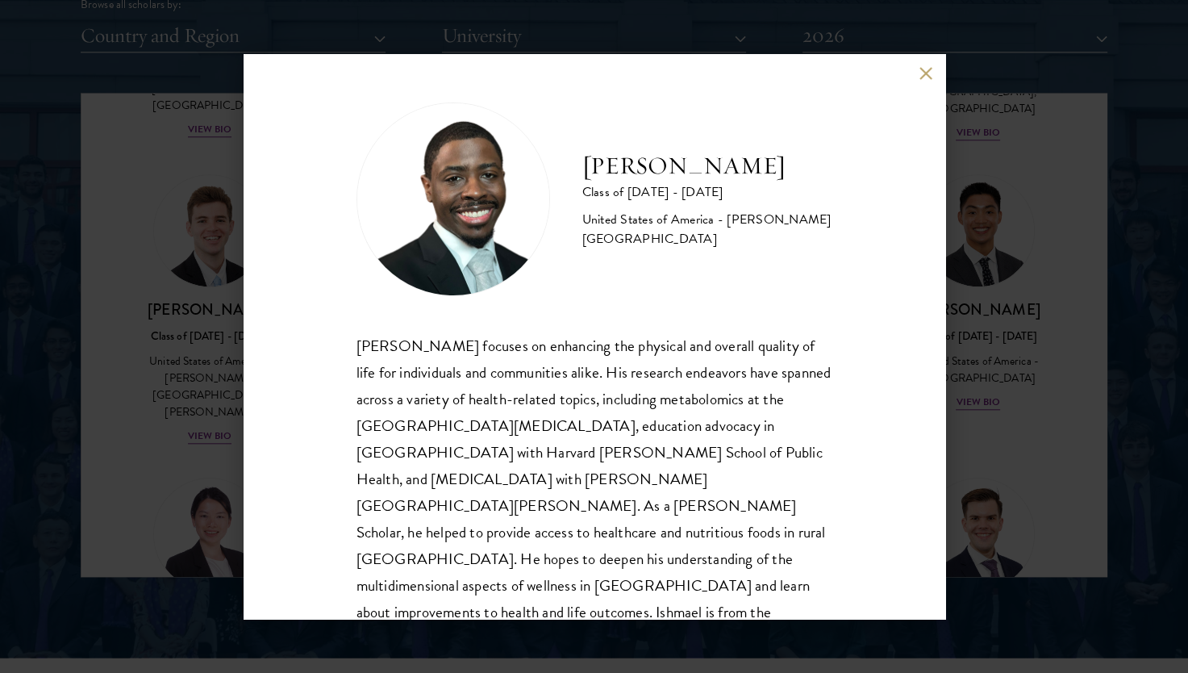
scroll to position [28, 0]
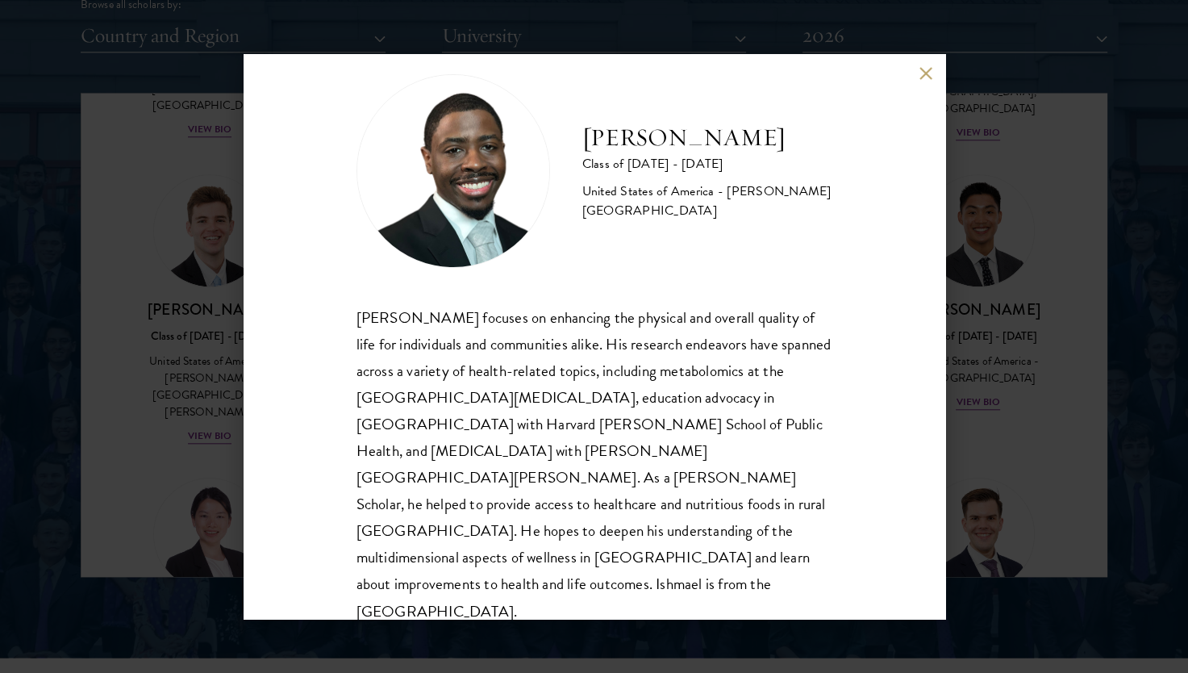
drag, startPoint x: 913, startPoint y: 77, endPoint x: 924, endPoint y: 73, distance: 11.5
click at [924, 73] on div "[PERSON_NAME] Class of [DATE] - [DATE] [GEOGRAPHIC_DATA] - [PERSON_NAME][GEOGRA…" at bounding box center [595, 336] width 702 height 565
click at [924, 73] on button at bounding box center [927, 73] width 14 height 14
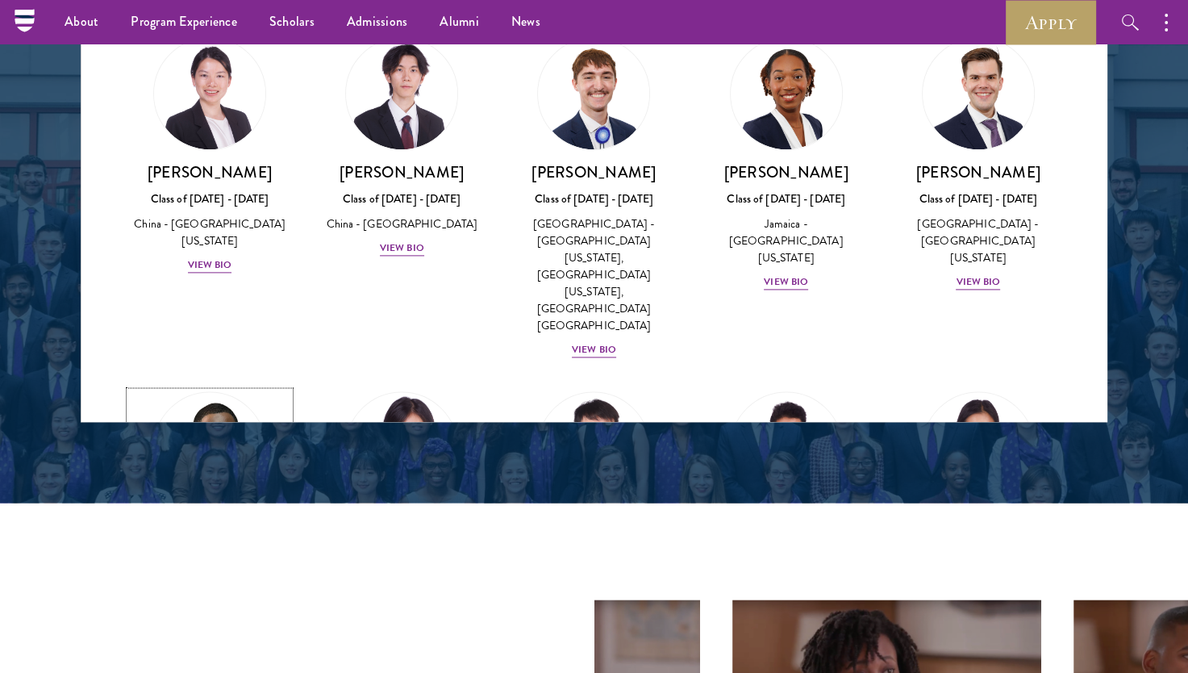
scroll to position [2207, 0]
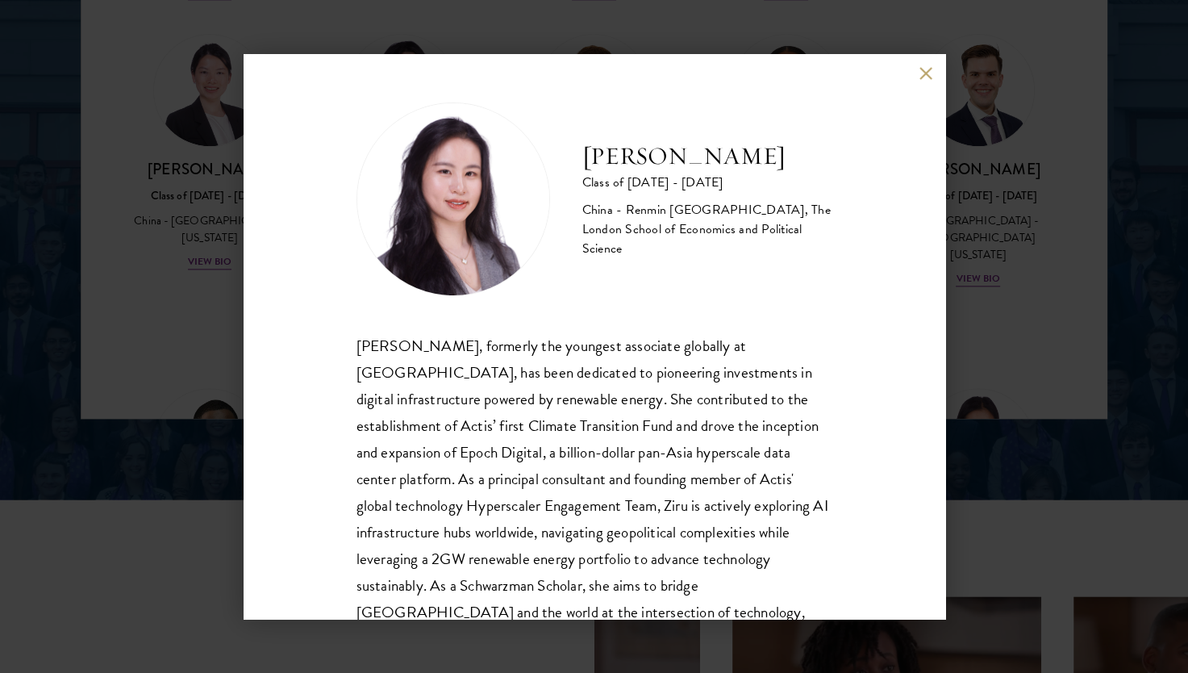
scroll to position [81, 0]
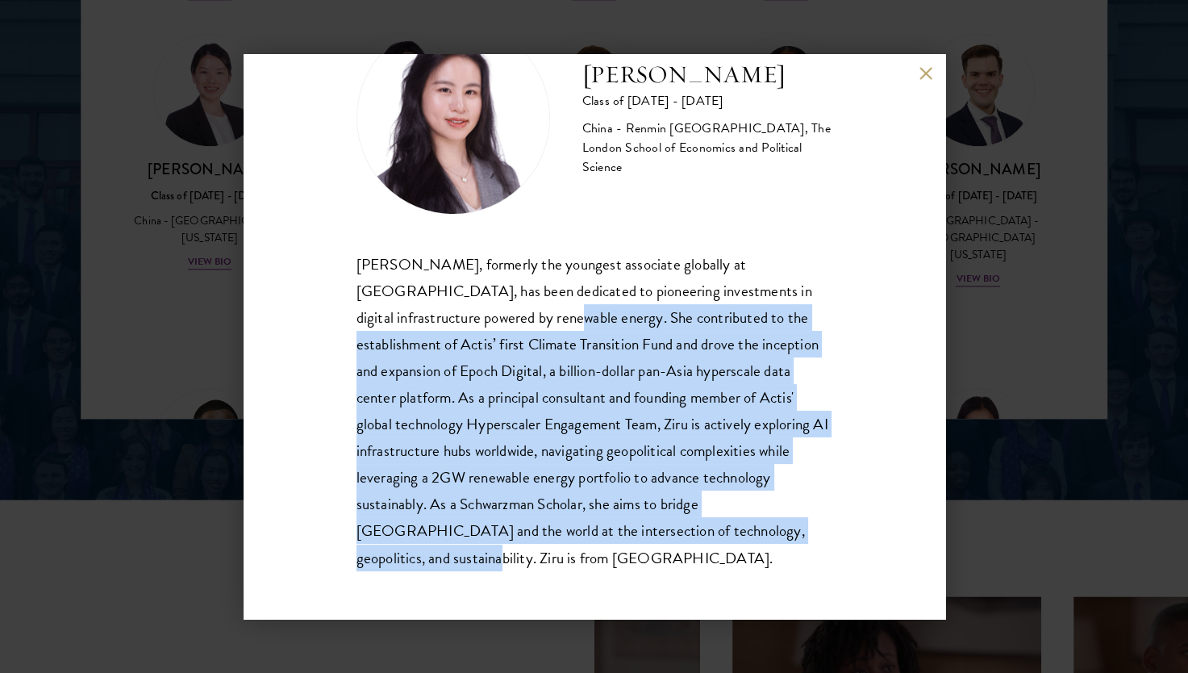
drag, startPoint x: 474, startPoint y: 315, endPoint x: 463, endPoint y: 559, distance: 244.7
click at [463, 559] on div "[PERSON_NAME], formerly the youngest associate globally at [GEOGRAPHIC_DATA], h…" at bounding box center [595, 411] width 476 height 320
drag, startPoint x: 463, startPoint y: 559, endPoint x: 585, endPoint y: 358, distance: 234.9
click at [585, 358] on div "[PERSON_NAME], formerly the youngest associate globally at [GEOGRAPHIC_DATA], h…" at bounding box center [595, 411] width 476 height 320
click at [828, 420] on div "[PERSON_NAME] Class of [DATE] - [DATE] [GEOGRAPHIC_DATA] - Renmin [GEOGRAPHIC_D…" at bounding box center [595, 336] width 702 height 565
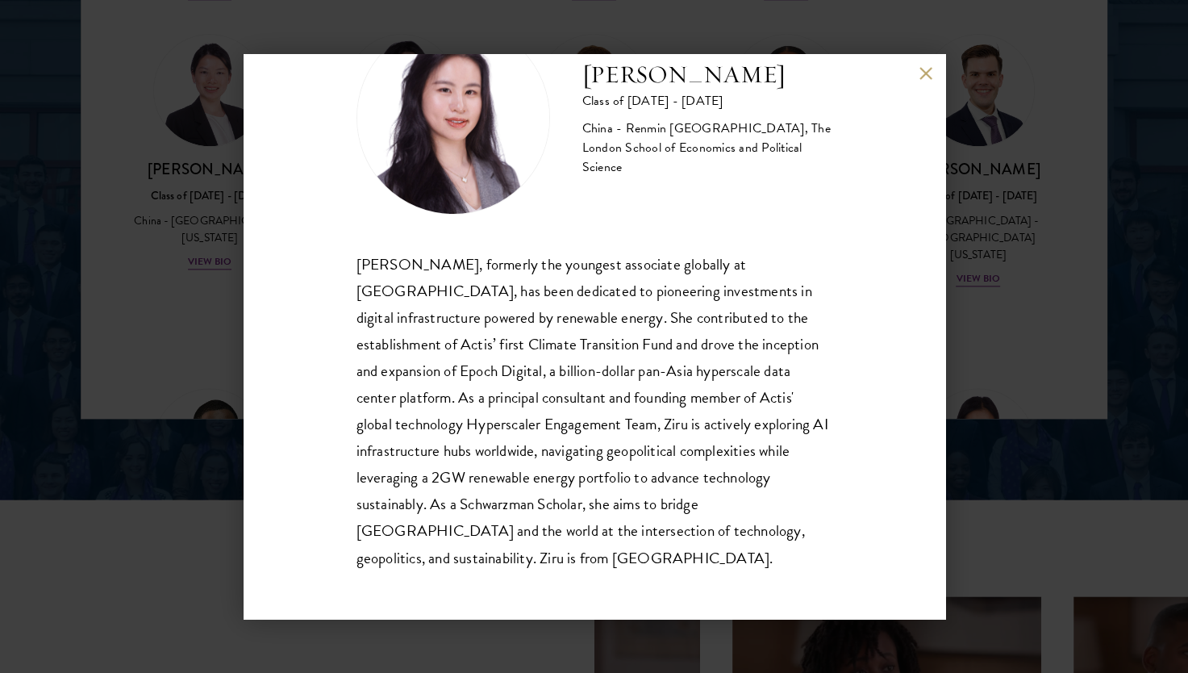
click at [991, 358] on div "[PERSON_NAME] Class of [DATE] - [DATE] [GEOGRAPHIC_DATA] - Renmin [GEOGRAPHIC_D…" at bounding box center [594, 336] width 1188 height 673
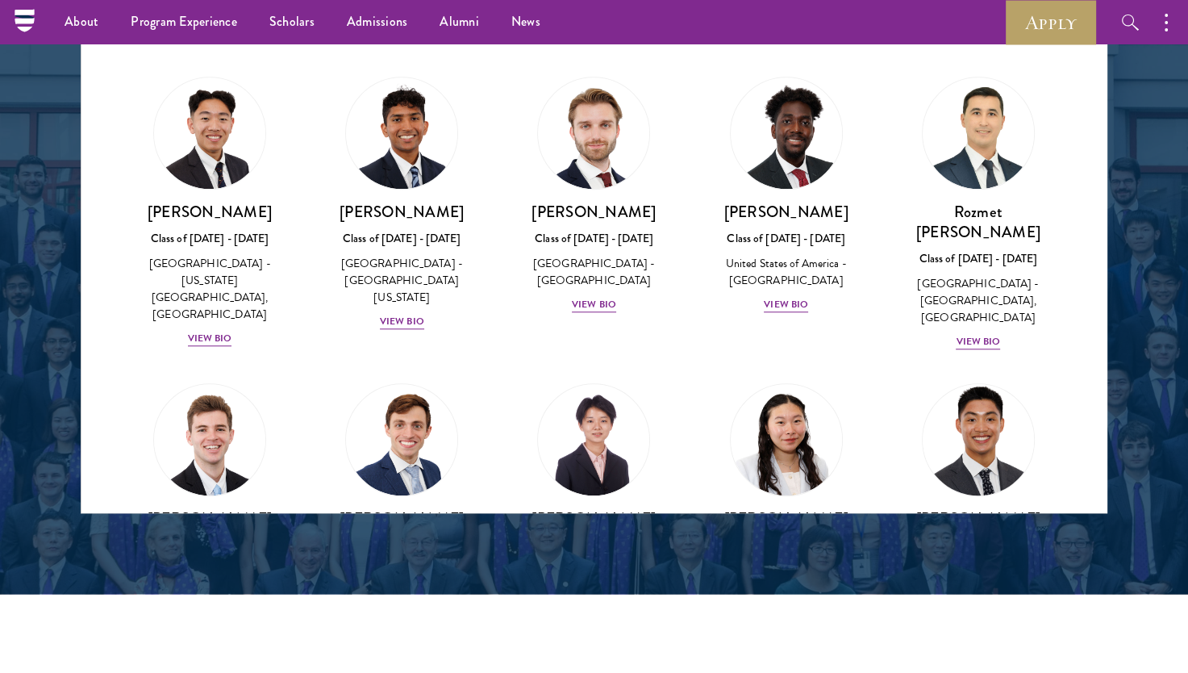
scroll to position [7224, 0]
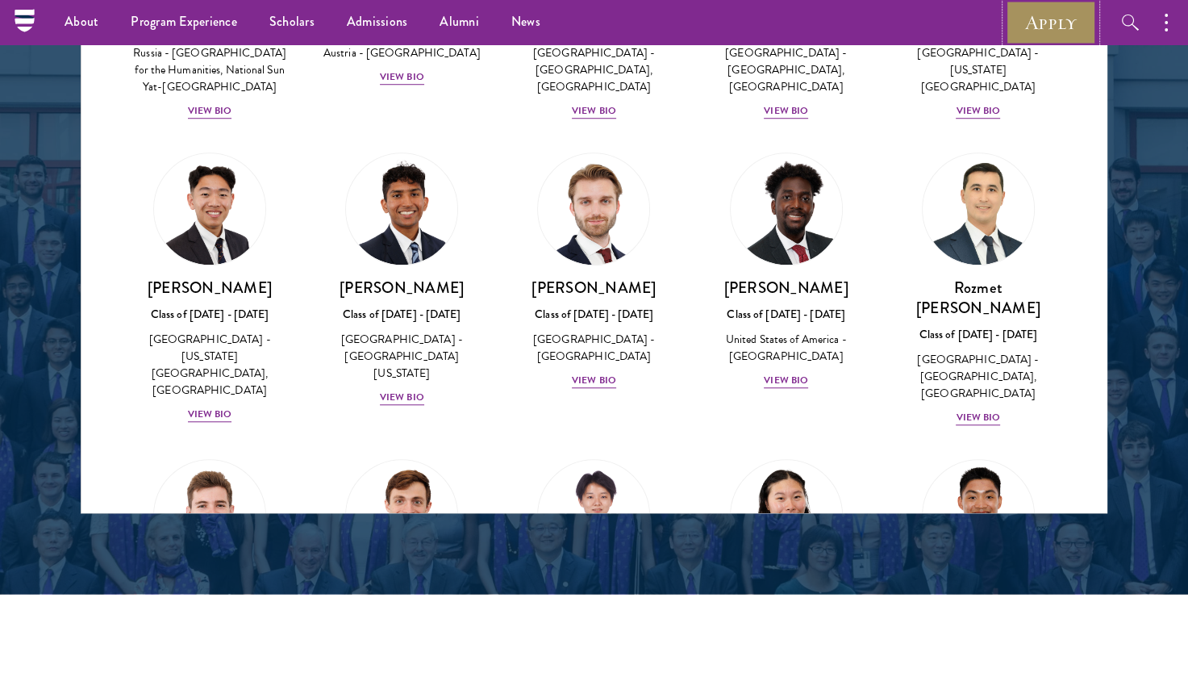
click at [1012, 21] on link "Apply" at bounding box center [1051, 22] width 90 height 44
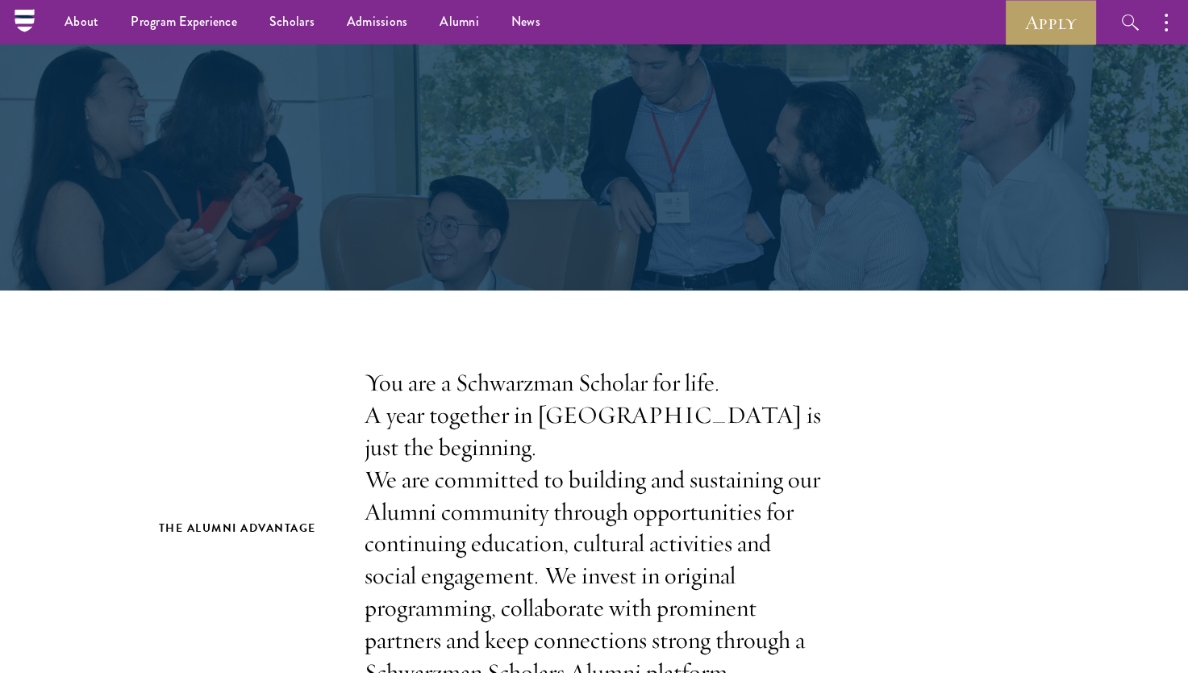
scroll to position [56, 0]
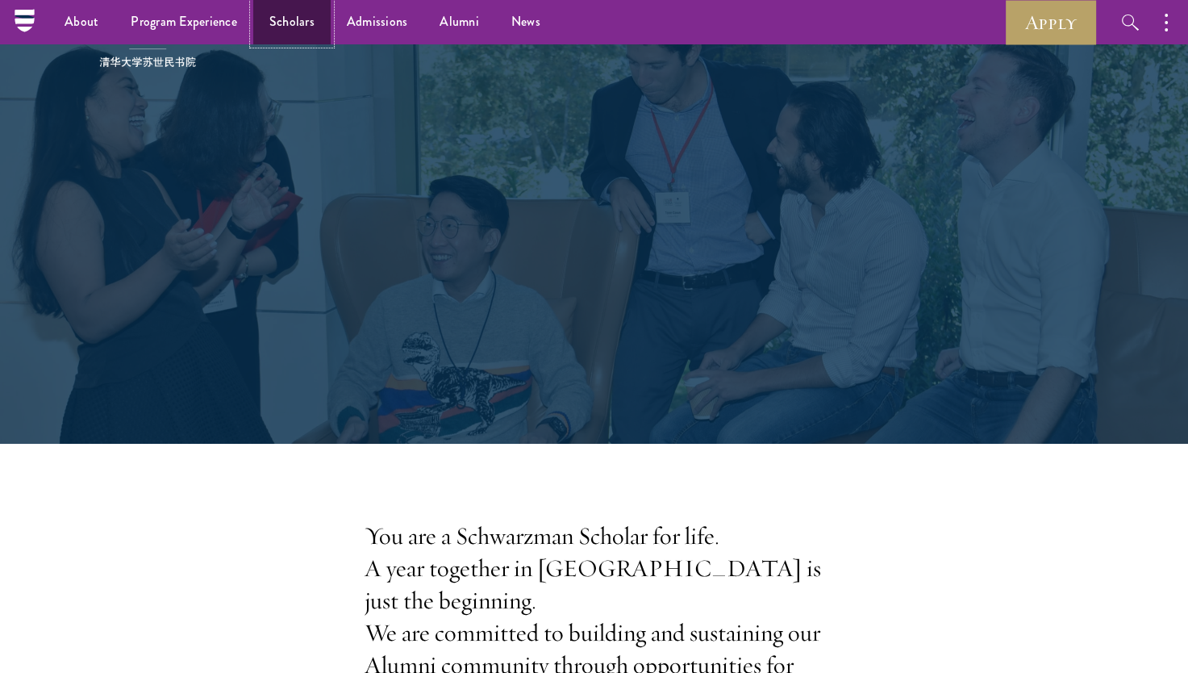
click at [311, 37] on link "Scholars" at bounding box center [291, 22] width 77 height 44
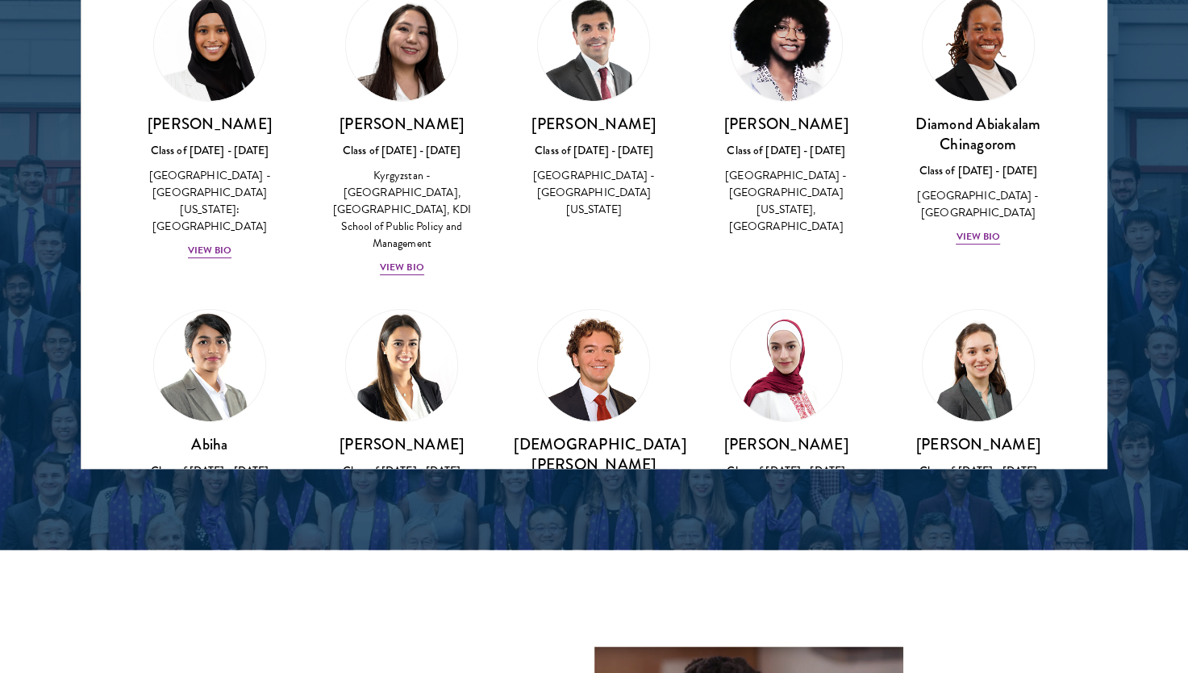
scroll to position [332, 0]
click at [759, 359] on img at bounding box center [786, 364] width 111 height 111
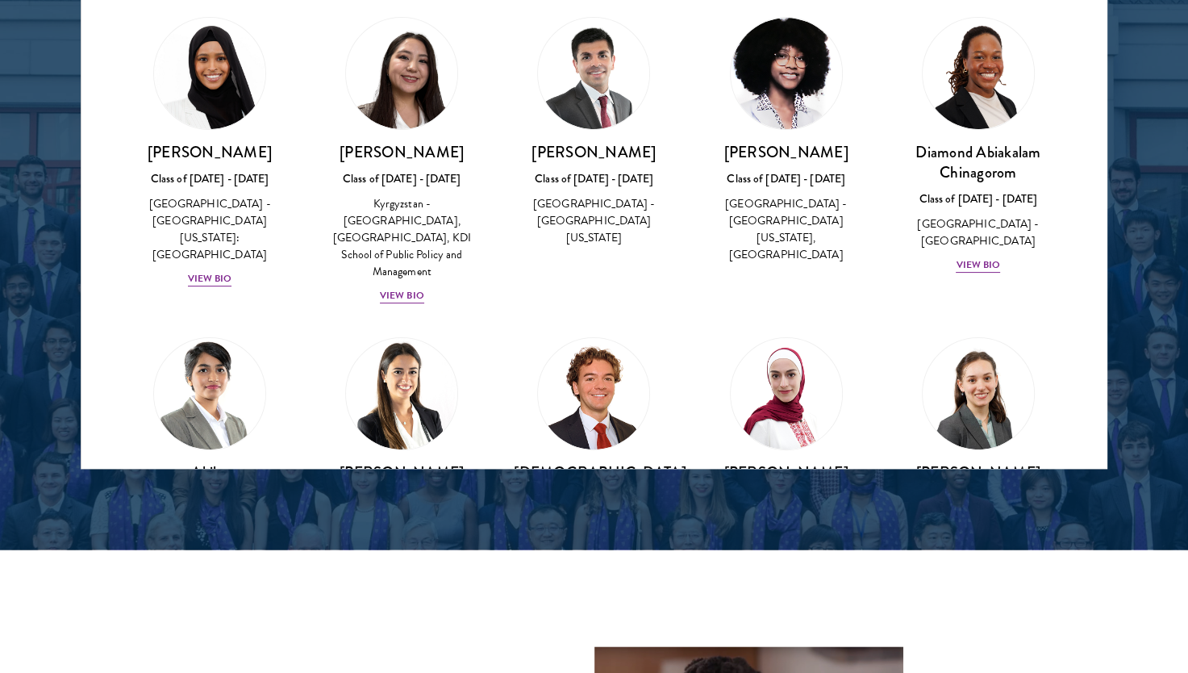
scroll to position [303, 0]
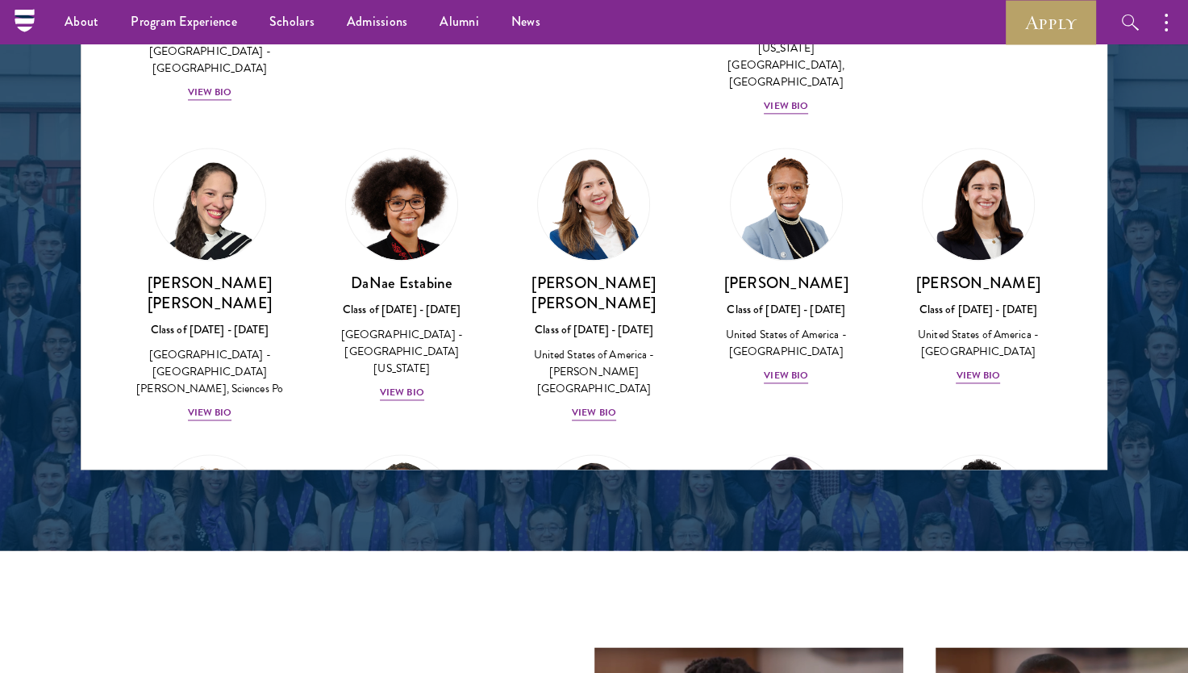
scroll to position [2142, 0]
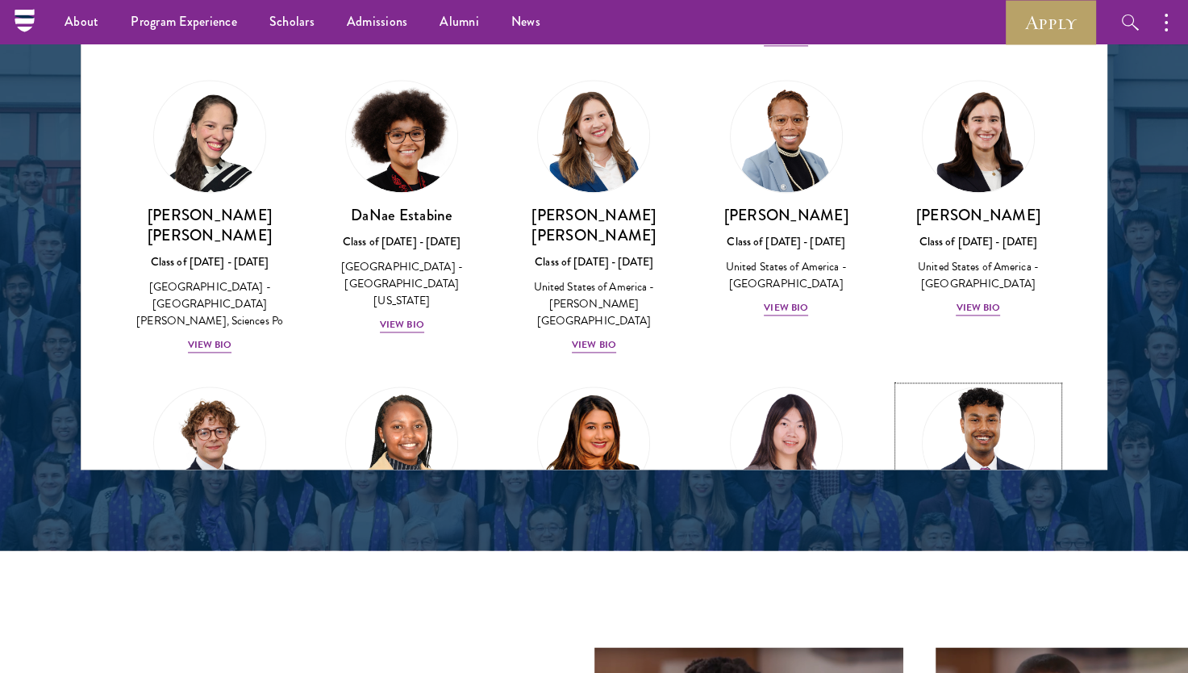
click at [975, 590] on div "View Bio" at bounding box center [978, 597] width 44 height 15
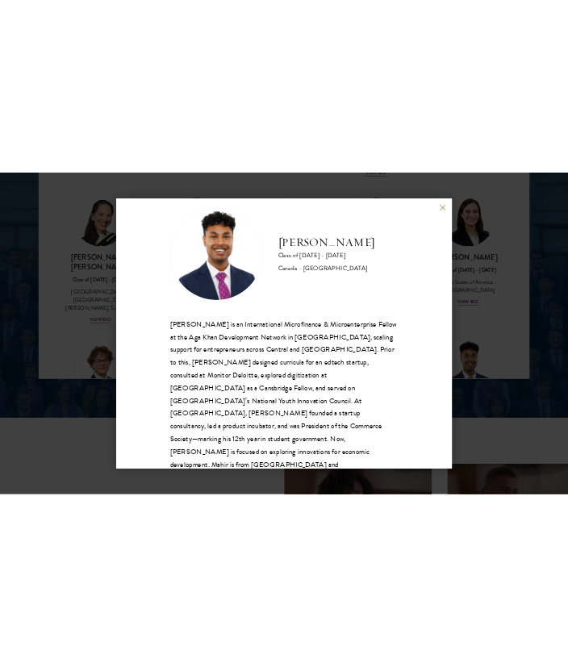
scroll to position [2214, 0]
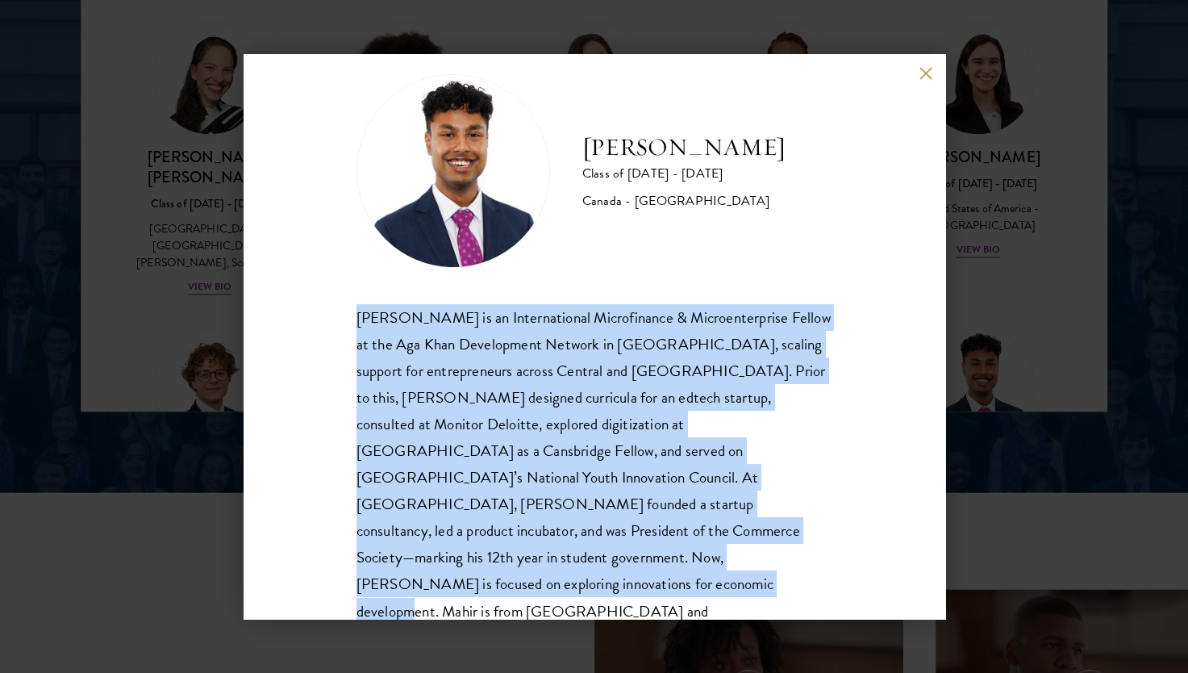
drag, startPoint x: 353, startPoint y: 311, endPoint x: 745, endPoint y: 574, distance: 472.1
click at [745, 574] on div "Mahir Hamid Class of 2025 - 2026 Canada - Queen's University Mahir Hamid is an …" at bounding box center [595, 336] width 702 height 565
copy div "Mahir Hamid is an International Microfinance & Microenterprise Fellow at the Ag…"
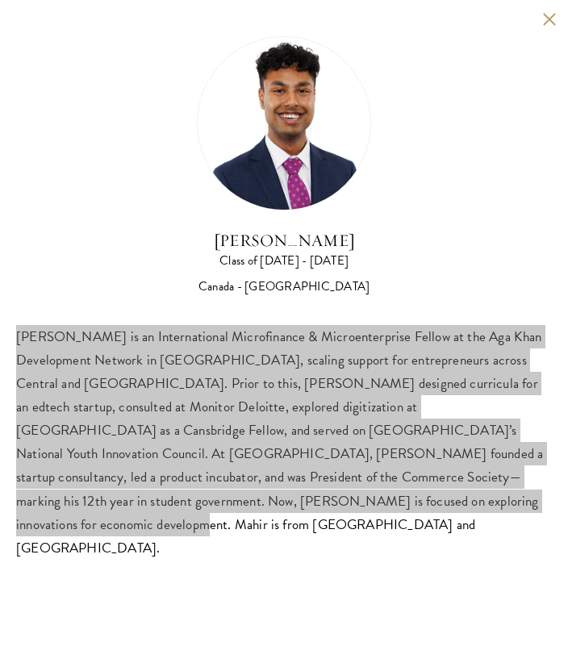
scroll to position [2122, 0]
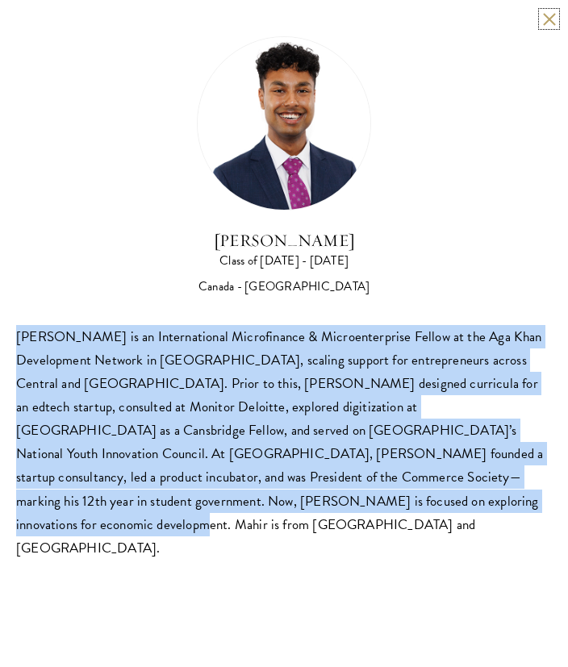
click at [550, 15] on button at bounding box center [549, 19] width 14 height 14
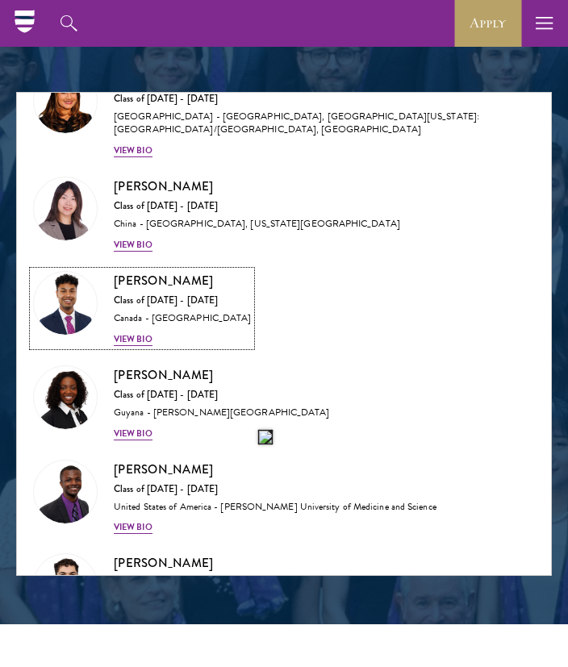
scroll to position [4069, 0]
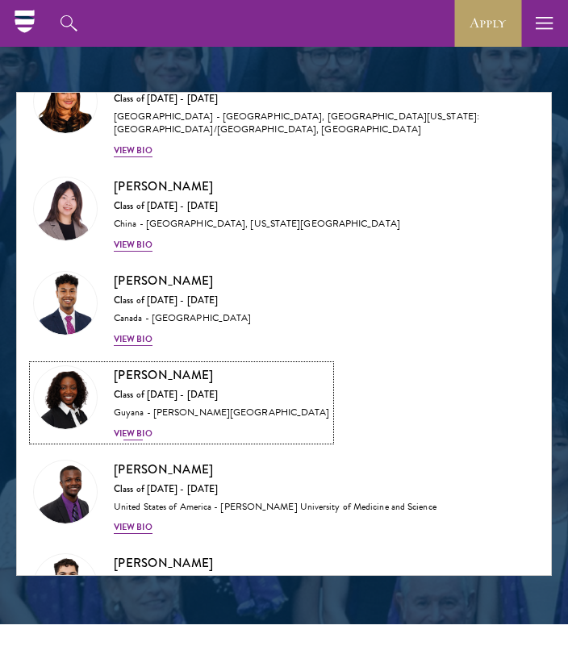
click at [150, 428] on div "View Bio" at bounding box center [133, 434] width 39 height 13
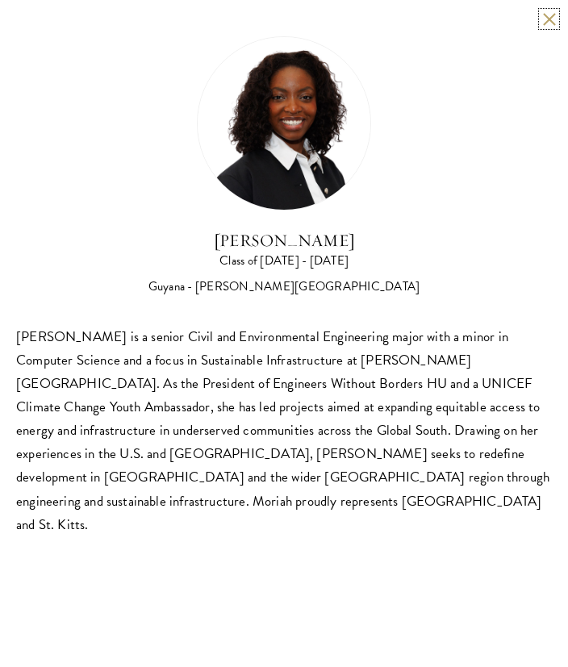
click at [550, 23] on button at bounding box center [549, 19] width 14 height 14
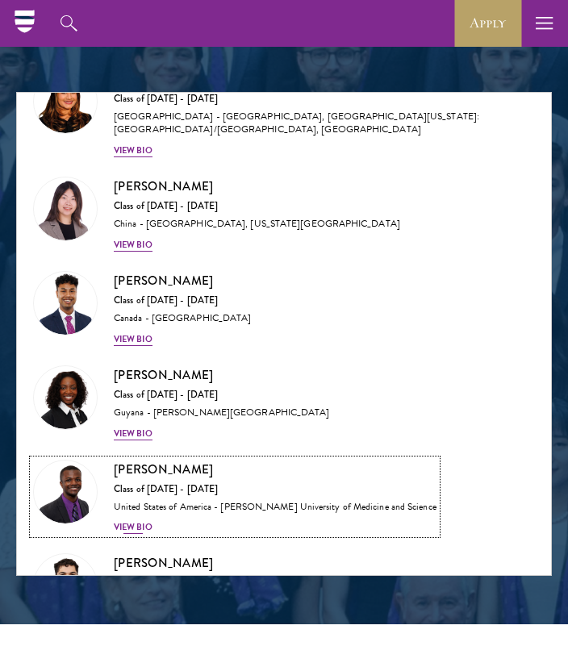
click at [127, 521] on div "View Bio" at bounding box center [133, 527] width 39 height 13
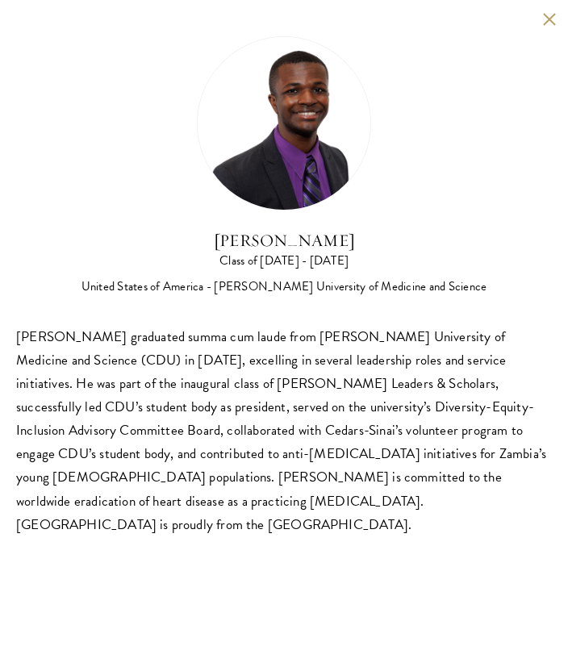
scroll to position [1786, 0]
click at [501, 366] on div "Princelawrenz Hamlin graduated summa cum laude from Charles R. Drew University …" at bounding box center [284, 430] width 536 height 211
click at [553, 19] on button at bounding box center [549, 19] width 14 height 14
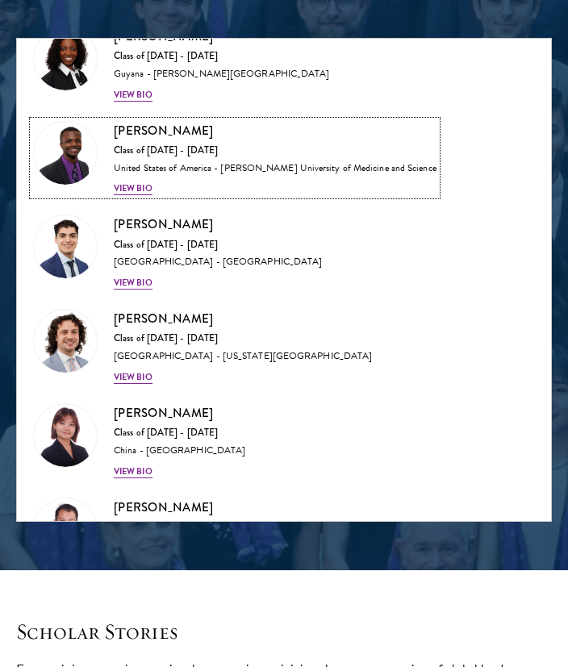
scroll to position [4355, 0]
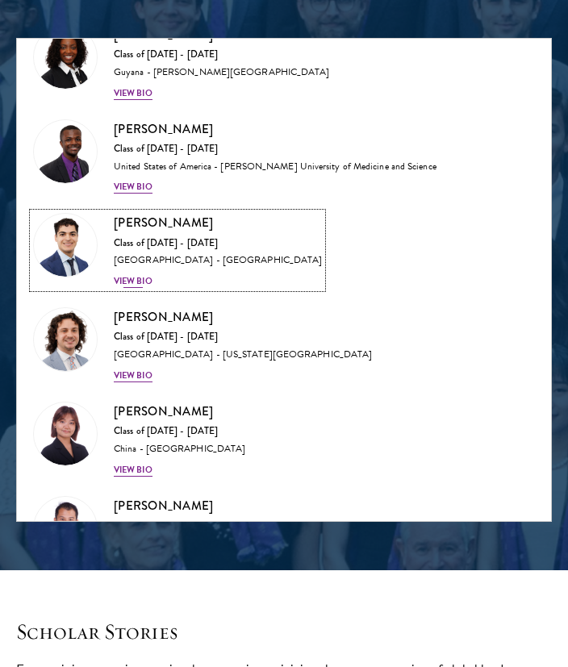
click at [139, 275] on div "View Bio" at bounding box center [133, 281] width 39 height 13
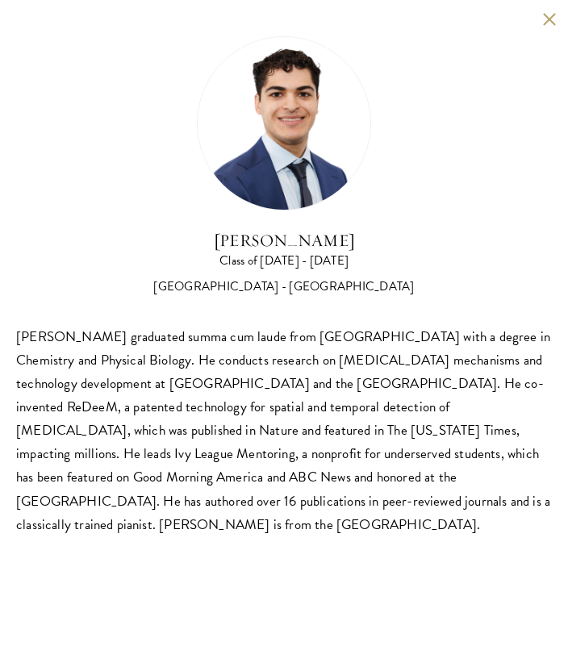
click at [552, 26] on div "Alessandro Hammond Class of 2025 - 2026 United States of America - Harvard Univ…" at bounding box center [284, 286] width 568 height 573
click at [549, 13] on button at bounding box center [549, 19] width 14 height 14
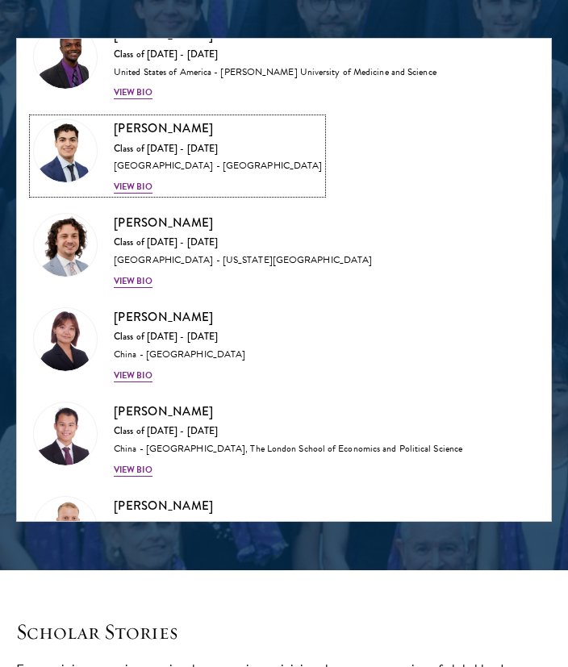
scroll to position [4458, 0]
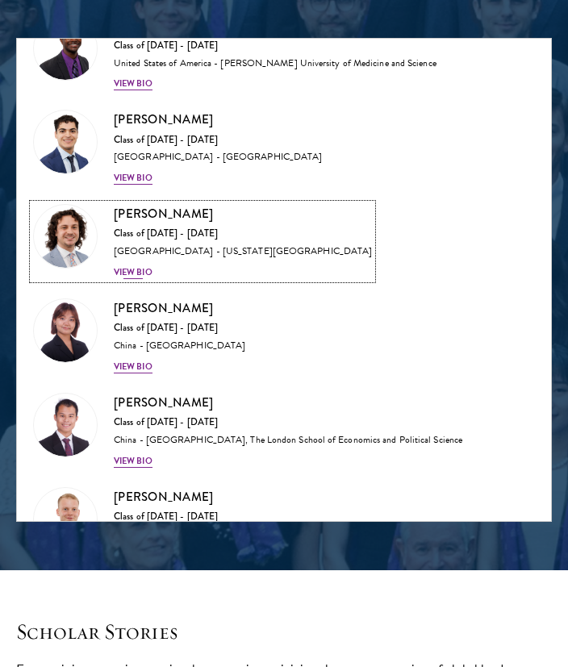
click at [139, 266] on div "View Bio" at bounding box center [133, 272] width 39 height 13
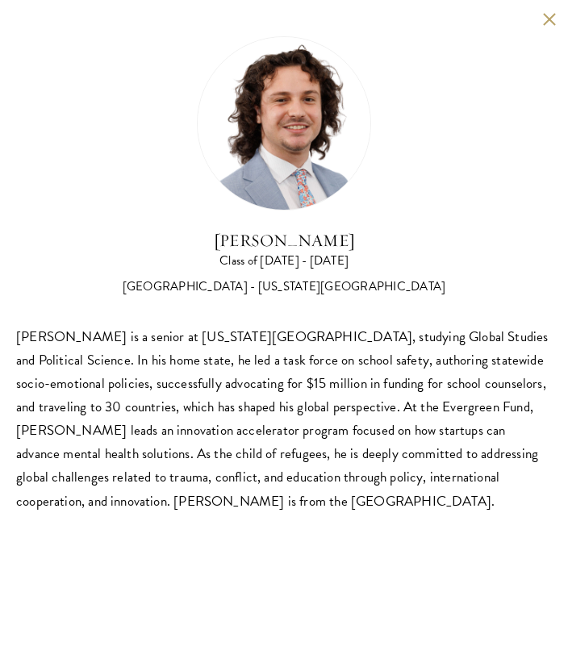
click at [546, 21] on button at bounding box center [549, 19] width 14 height 14
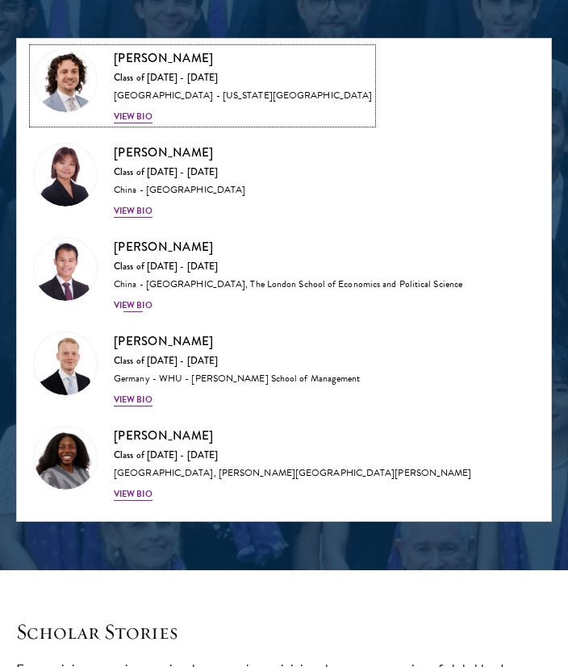
scroll to position [4615, 0]
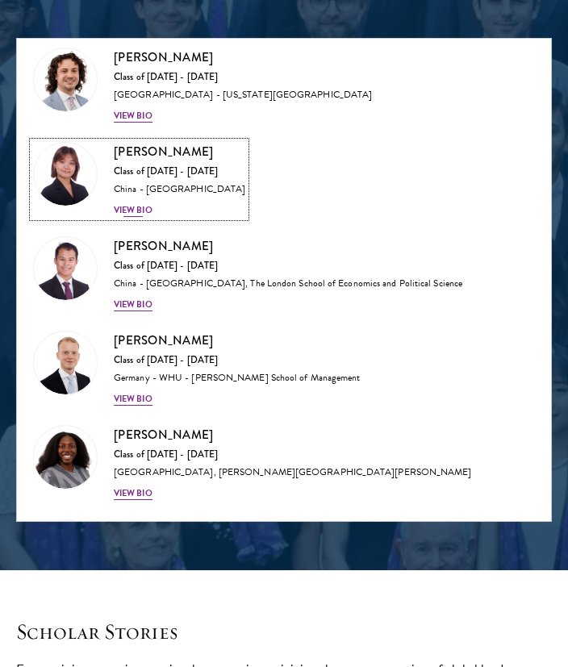
click at [142, 204] on div "View Bio" at bounding box center [133, 210] width 39 height 13
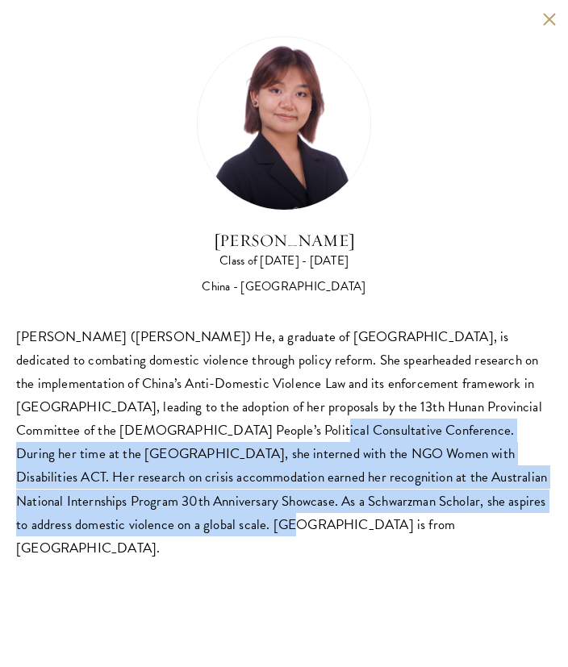
drag, startPoint x: 165, startPoint y: 430, endPoint x: 235, endPoint y: 515, distance: 110.0
click at [235, 515] on div "Yuqing (Cynthia) He, a graduate of Tsinghua University, is dedicated to combati…" at bounding box center [284, 442] width 536 height 235
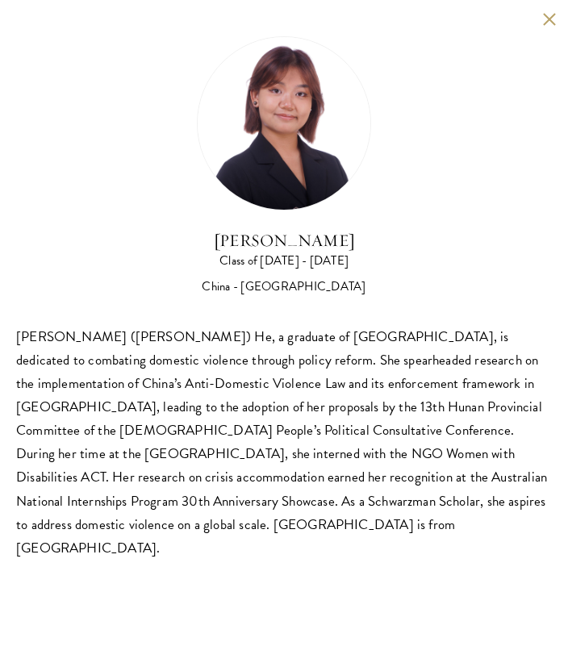
click at [439, 316] on div "Cynthia He Class of 2025 - 2026 China - Tsinghua University Yuqing (Cynthia) He…" at bounding box center [284, 298] width 536 height 524
click at [545, 26] on div "Cynthia He Class of 2025 - 2026 China - Tsinghua University Yuqing (Cynthia) He…" at bounding box center [284, 298] width 568 height 596
click at [547, 13] on button at bounding box center [549, 19] width 14 height 14
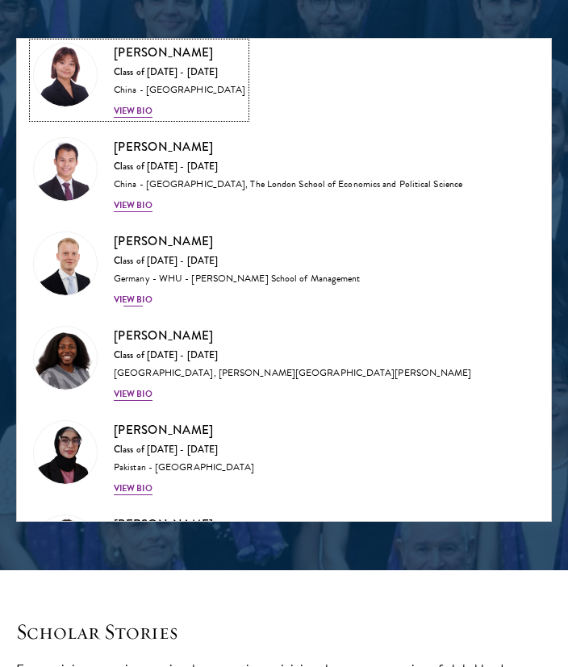
scroll to position [4721, 0]
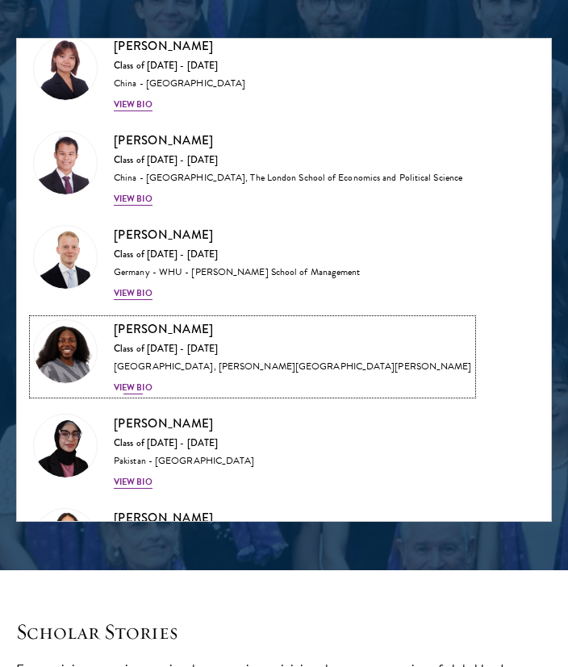
click at [132, 364] on div "Hope Jackson Class of 2025 - 2026 United States of America - Duke University, J…" at bounding box center [293, 356] width 358 height 75
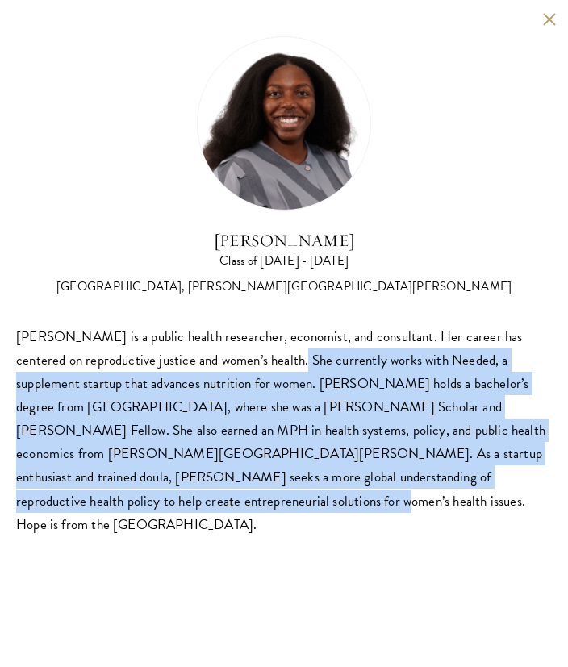
drag, startPoint x: 244, startPoint y: 361, endPoint x: 472, endPoint y: 474, distance: 254.3
click at [472, 474] on div "Hope Jackson is a public health researcher, economist, and consultant. Her care…" at bounding box center [284, 430] width 536 height 211
click at [294, 380] on div "Hope Jackson is a public health researcher, economist, and consultant. Her care…" at bounding box center [284, 430] width 536 height 211
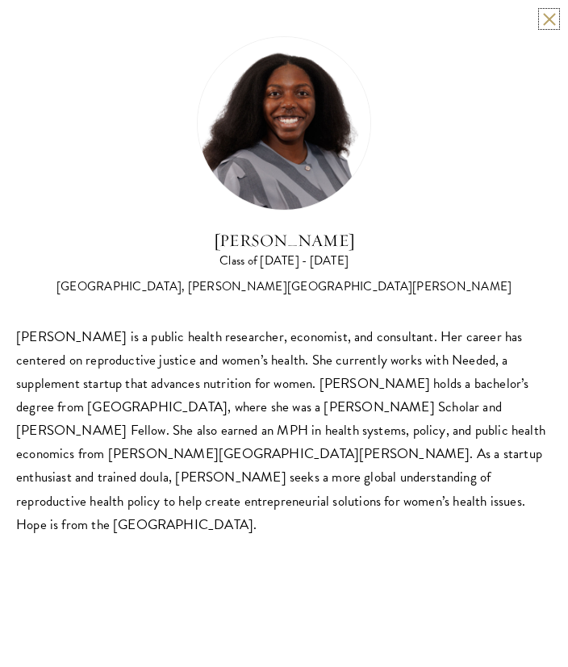
click at [549, 18] on button at bounding box center [549, 19] width 14 height 14
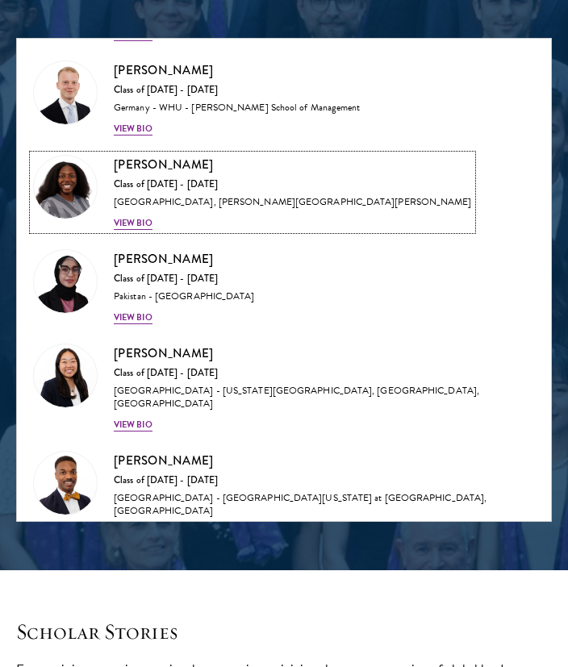
scroll to position [4902, 0]
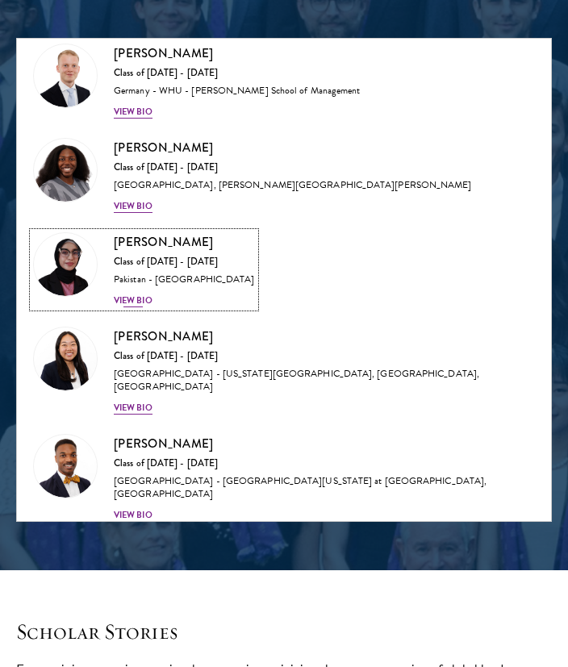
click at [140, 294] on div "View Bio" at bounding box center [133, 300] width 39 height 13
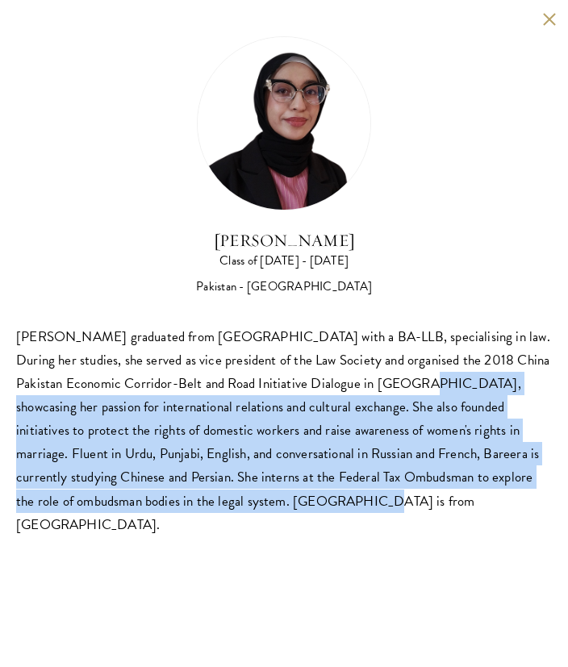
drag, startPoint x: 358, startPoint y: 382, endPoint x: 325, endPoint y: 505, distance: 127.0
click at [325, 505] on div "Bareera Javed graduated from Bahria University with a BA-LLB, specialising in l…" at bounding box center [284, 430] width 536 height 211
drag, startPoint x: 325, startPoint y: 505, endPoint x: 407, endPoint y: 551, distance: 94.3
click at [407, 551] on div "Bree Javed Class of 2025 - 2026 Pakistan - Bahria University Bareera Javed grad…" at bounding box center [284, 333] width 568 height 667
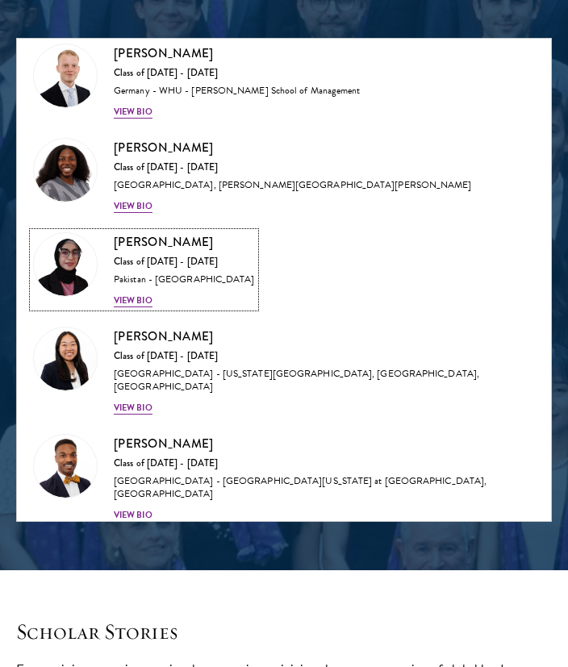
scroll to position [4784, 0]
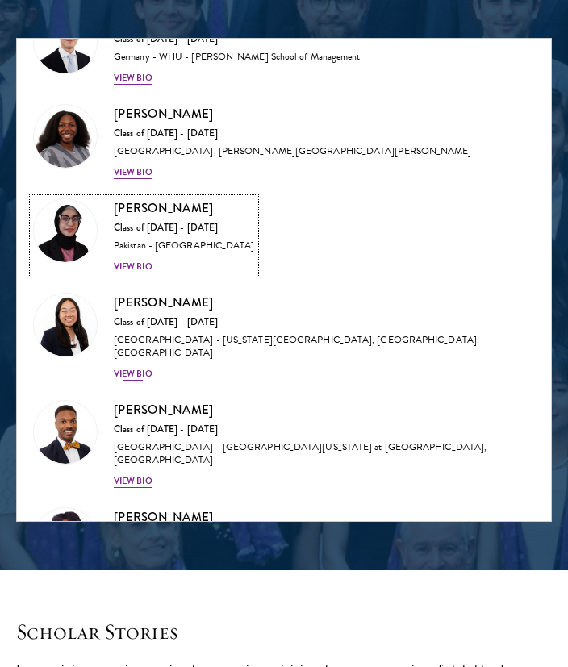
scroll to position [4939, 0]
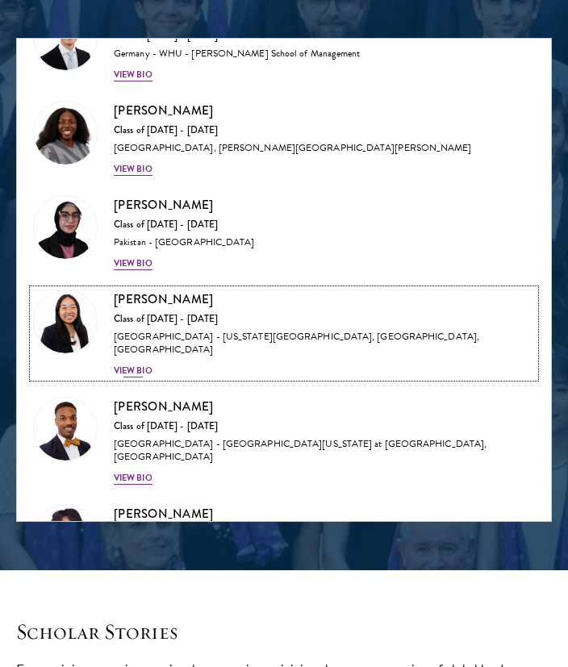
click at [134, 365] on div "View Bio" at bounding box center [133, 371] width 39 height 13
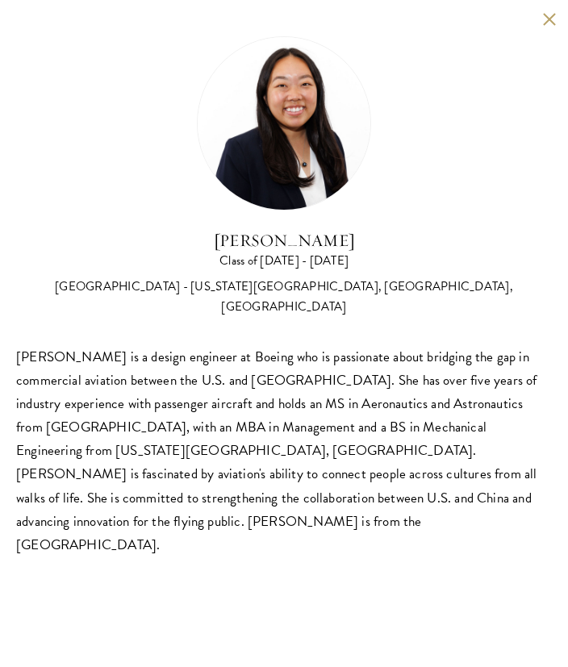
click at [549, 19] on button at bounding box center [549, 19] width 14 height 14
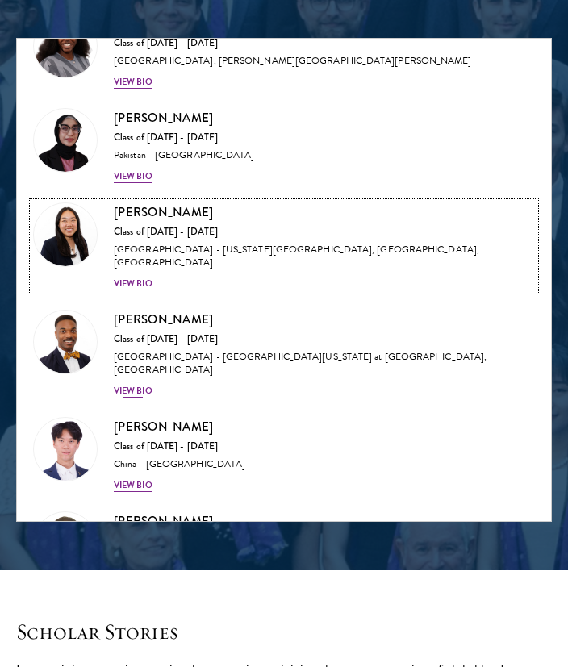
scroll to position [5027, 0]
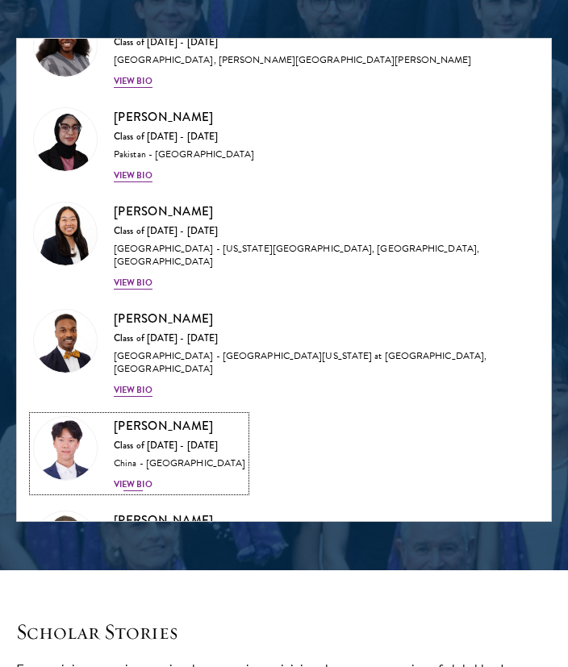
click at [138, 478] on div "View Bio" at bounding box center [133, 484] width 39 height 13
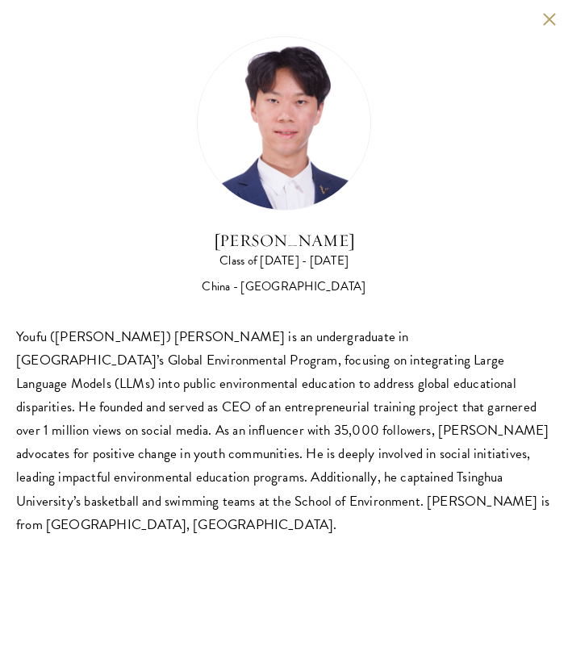
scroll to position [1362, 0]
click at [543, 16] on button at bounding box center [549, 19] width 14 height 14
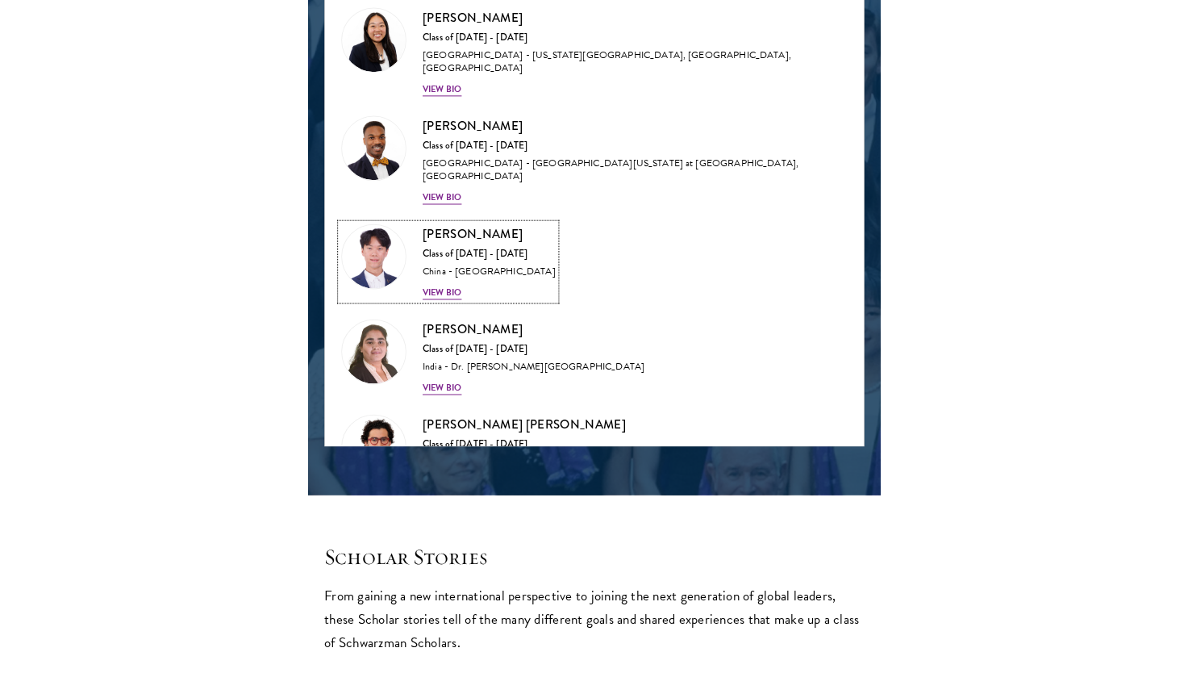
scroll to position [5143, 0]
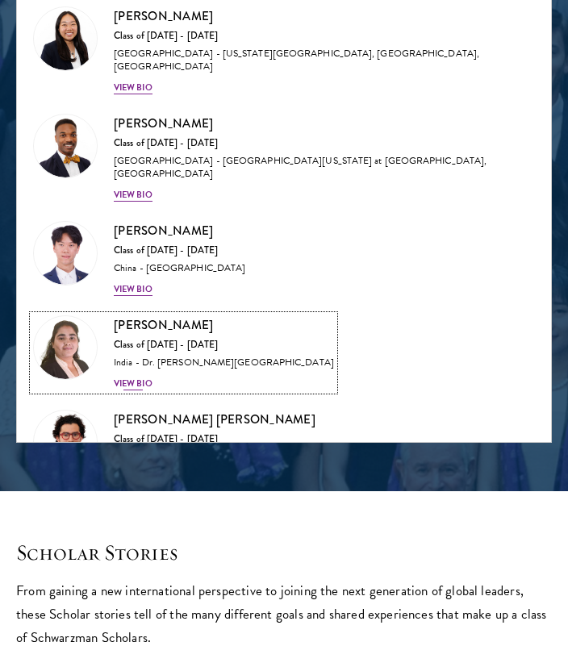
click at [144, 378] on div "View Bio" at bounding box center [133, 384] width 39 height 13
